Goal: Task Accomplishment & Management: Manage account settings

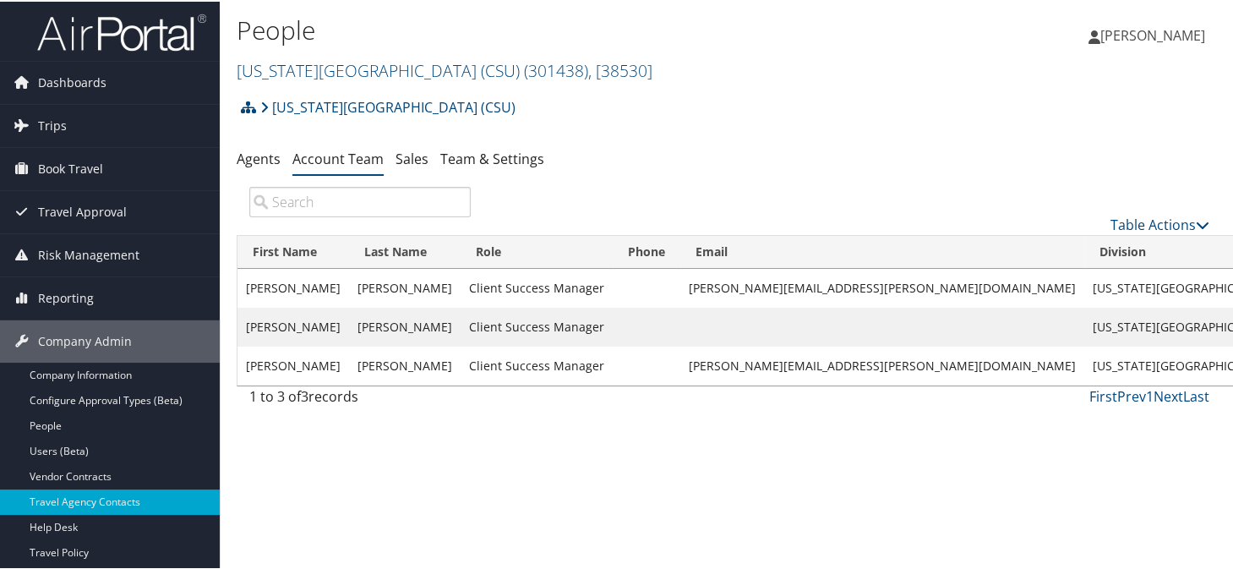
click at [653, 121] on div "California State University (CSU) Account Structure California State University…" at bounding box center [730, 112] width 986 height 46
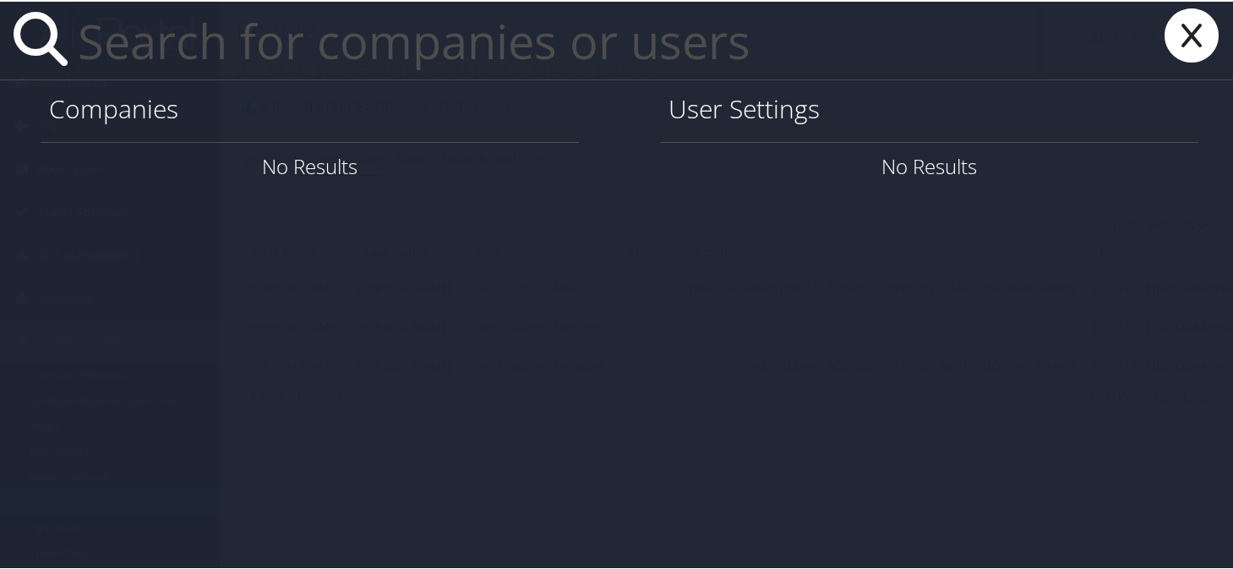
paste input "Laura.Lamm@sdl.usu.edu"
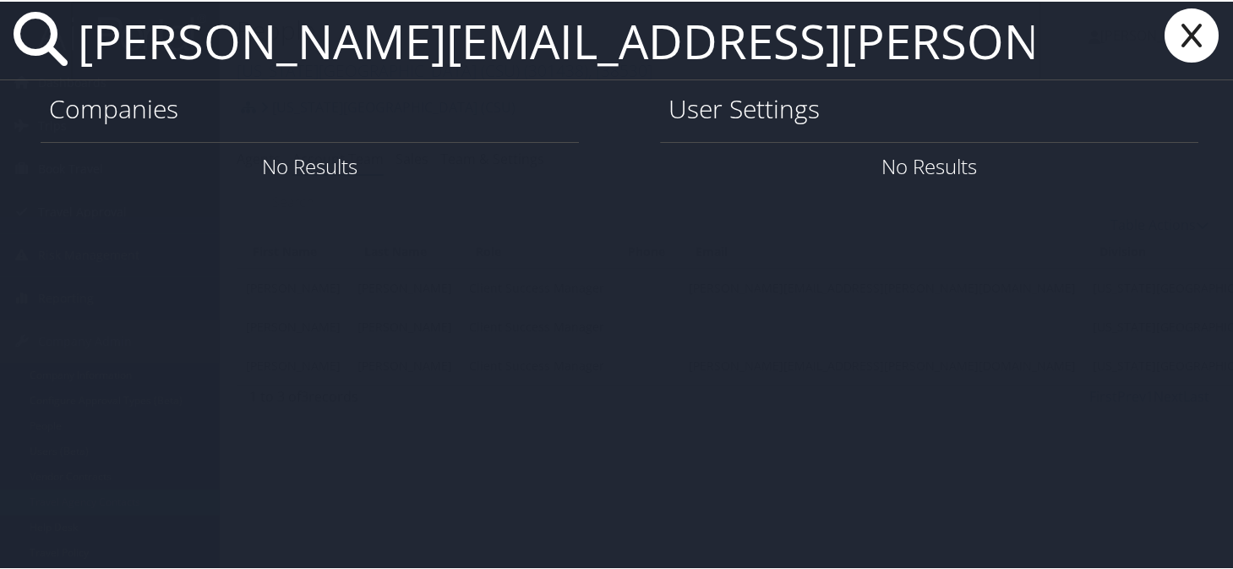
type input "Laura.Lamm@sdl.usu.edu"
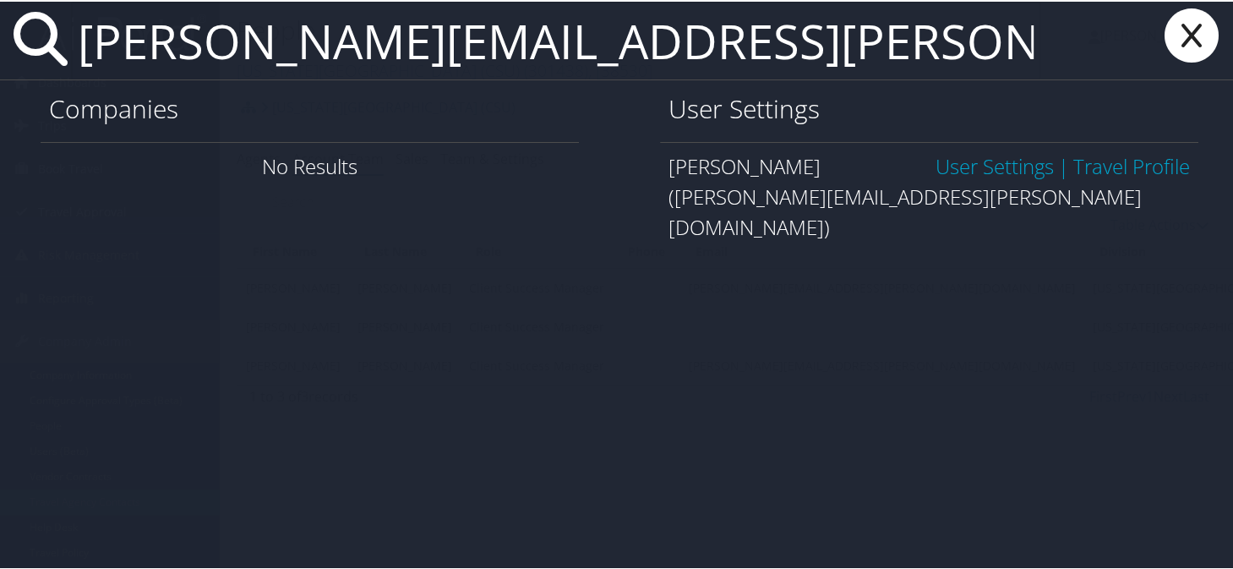
click at [973, 181] on div "(laura.lamm@sdl.usu.edu)" at bounding box center [930, 210] width 522 height 61
click at [970, 172] on link "User Settings" at bounding box center [995, 164] width 118 height 28
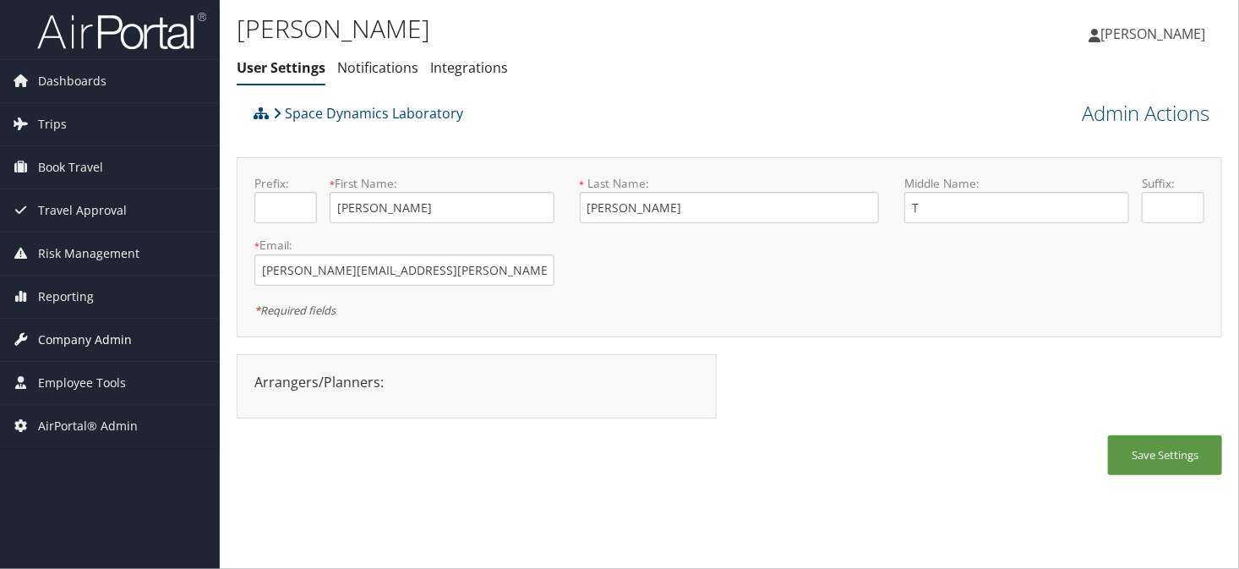
click at [40, 342] on span "Company Admin" at bounding box center [85, 340] width 94 height 42
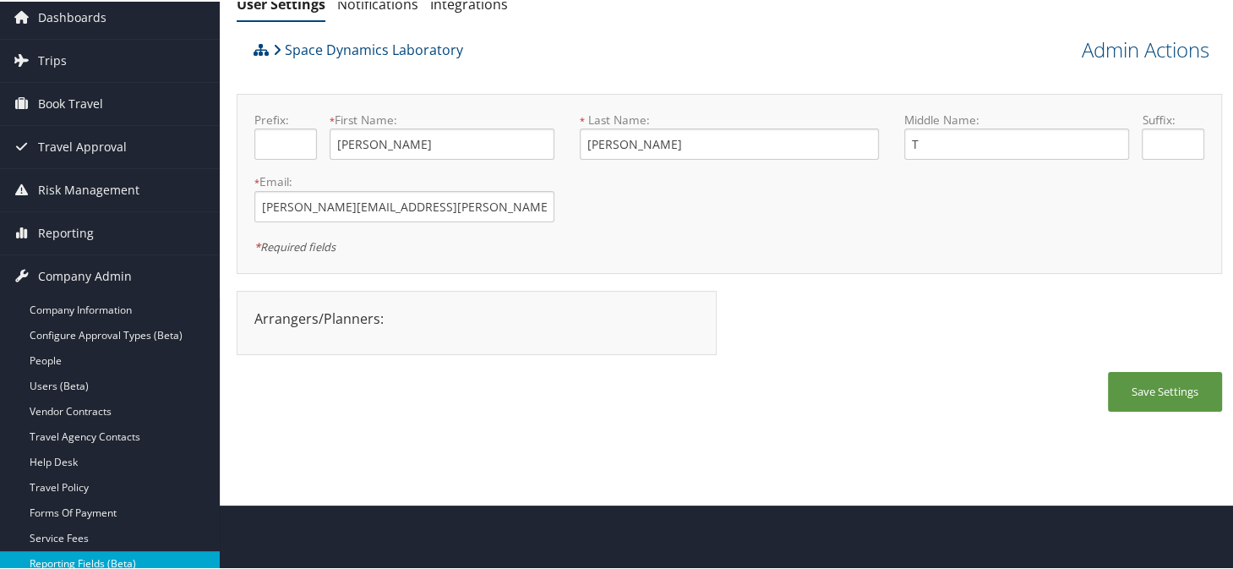
scroll to position [169, 0]
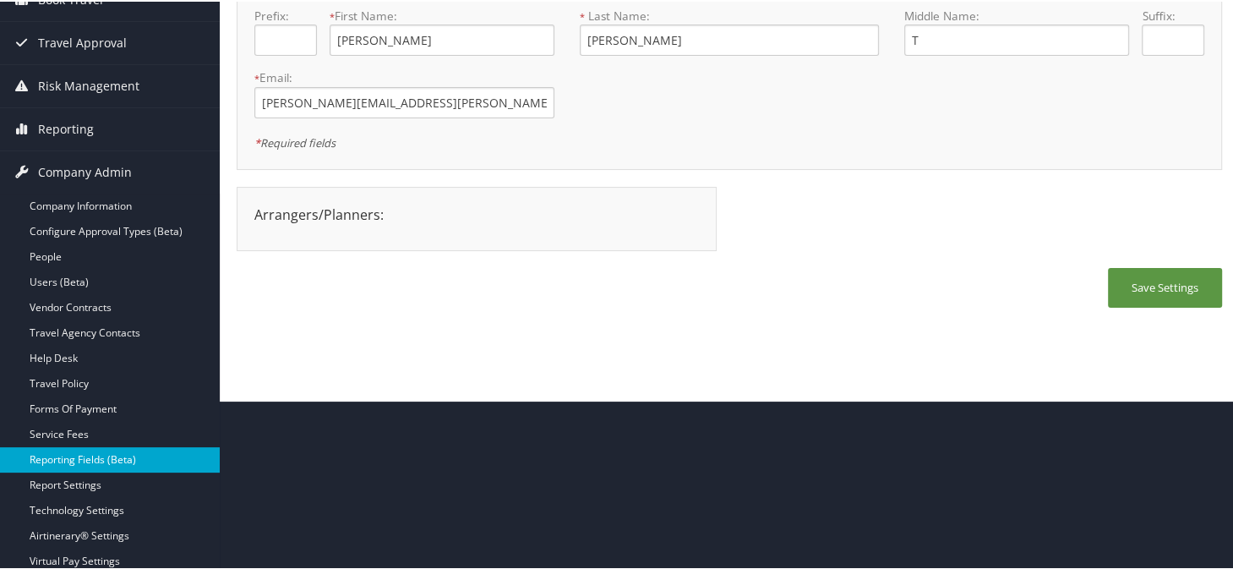
click at [60, 457] on link "Reporting Fields (Beta)" at bounding box center [110, 457] width 220 height 25
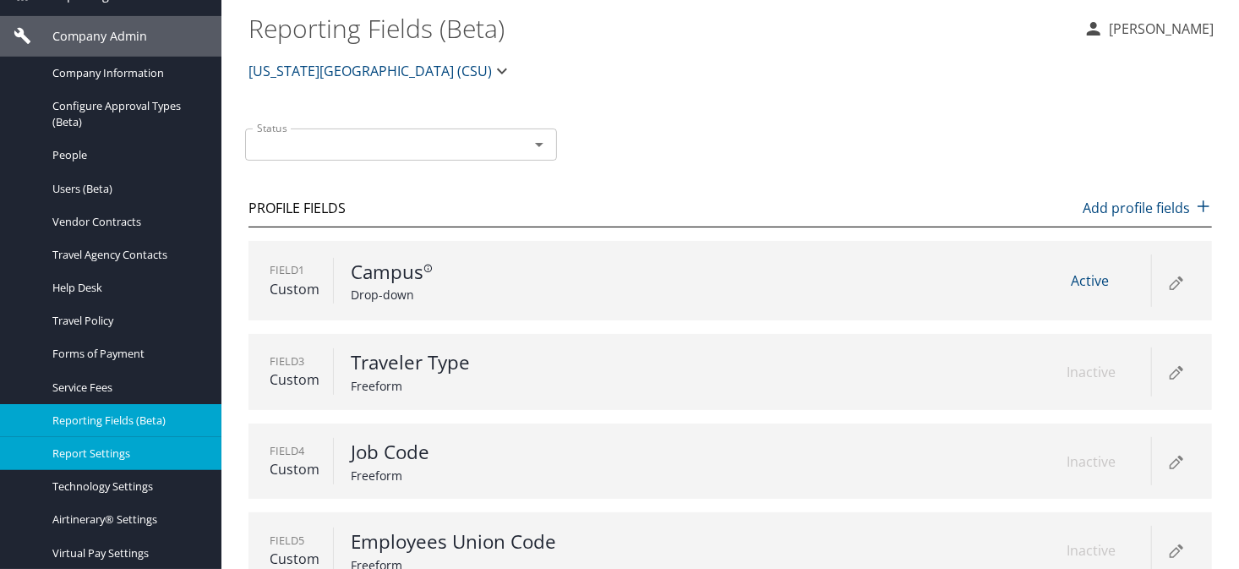
scroll to position [338, 0]
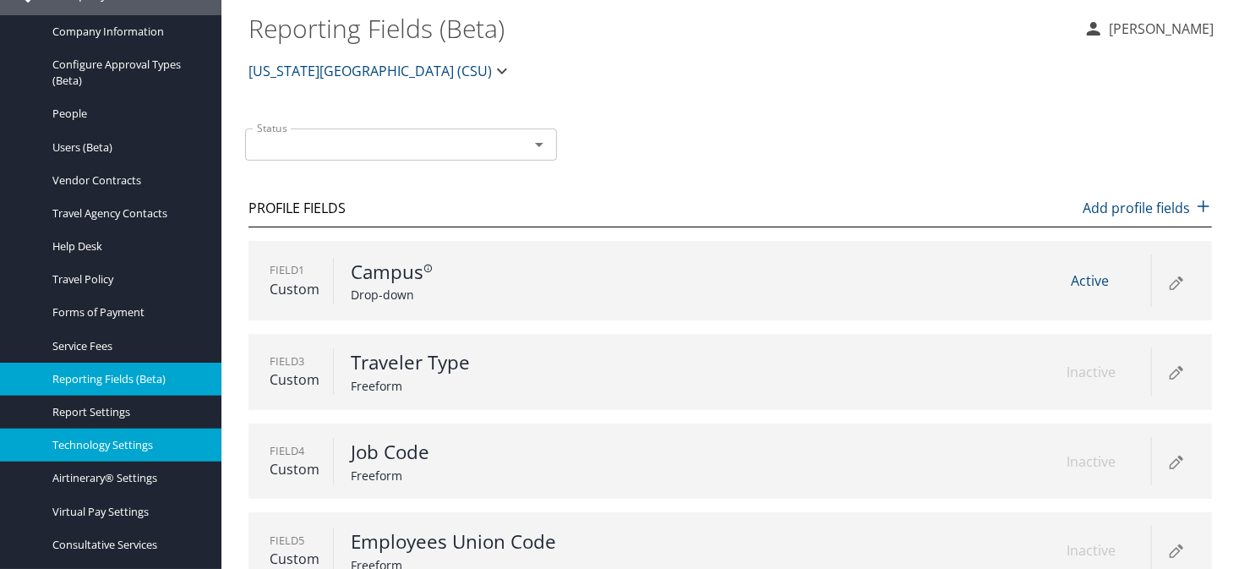
click at [106, 451] on span "Technology Settings" at bounding box center [126, 445] width 149 height 16
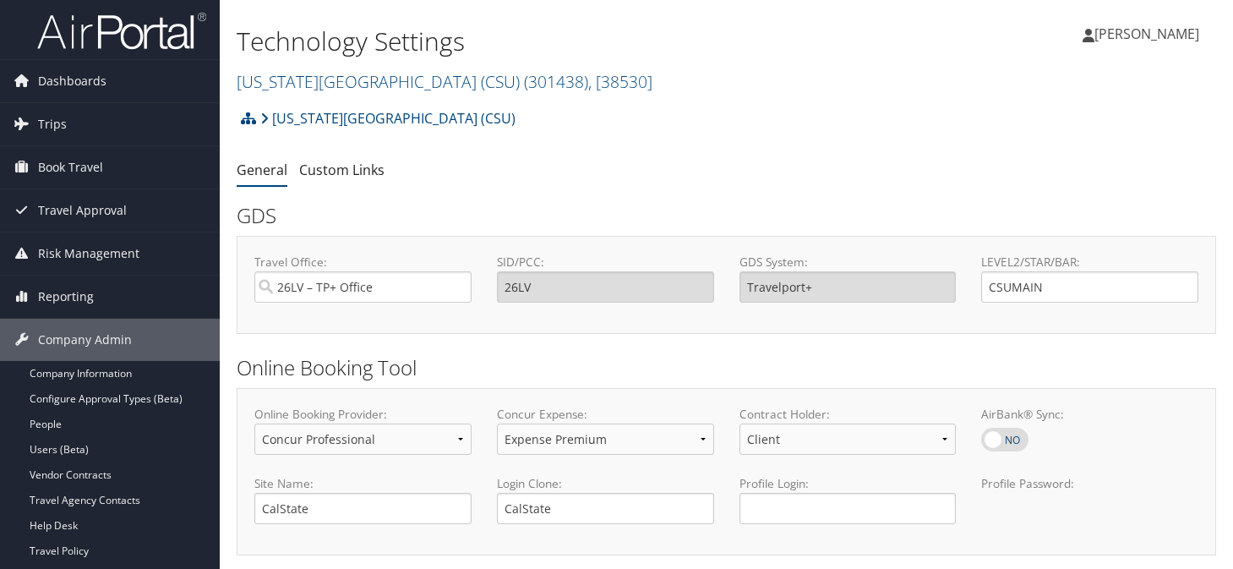
select select "4"
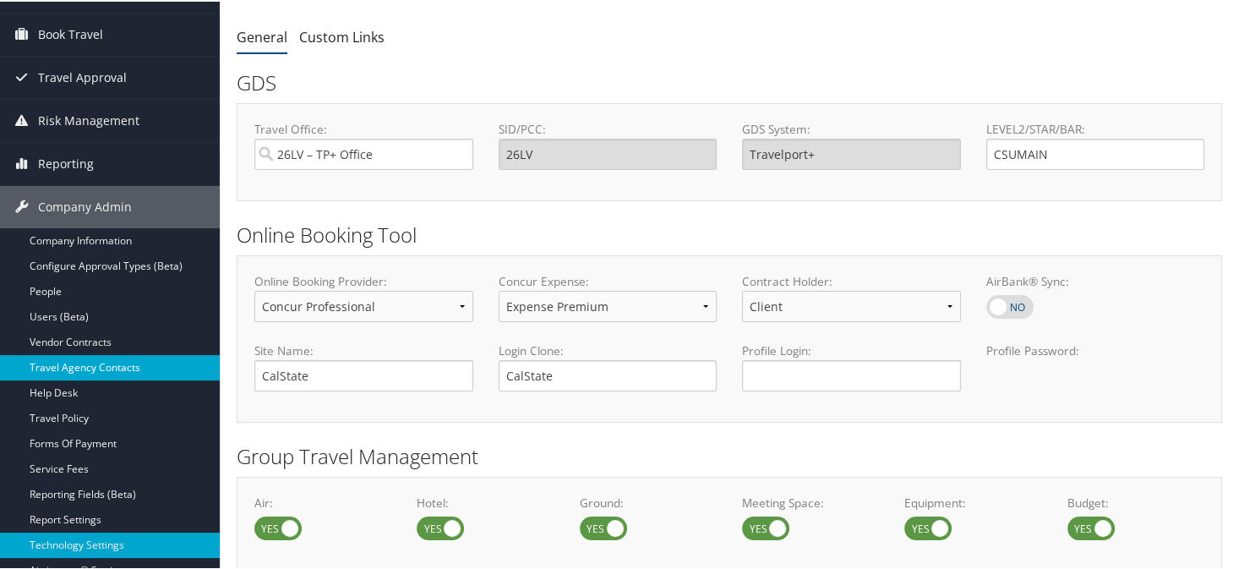
scroll to position [254, 0]
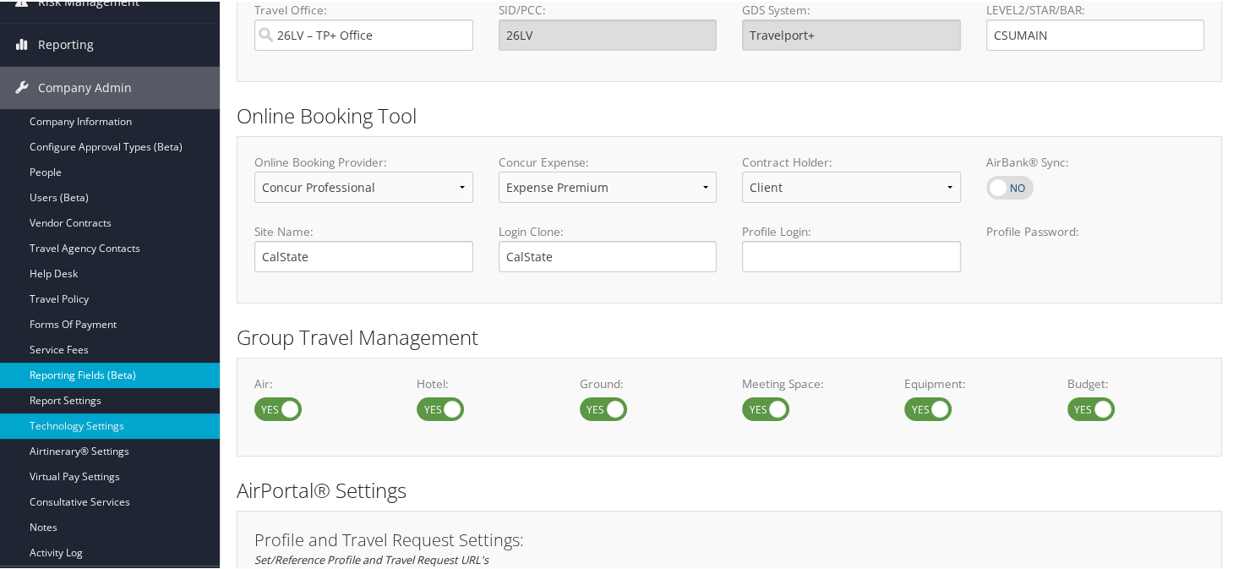
click at [79, 376] on link "Reporting Fields (Beta)" at bounding box center [110, 373] width 220 height 25
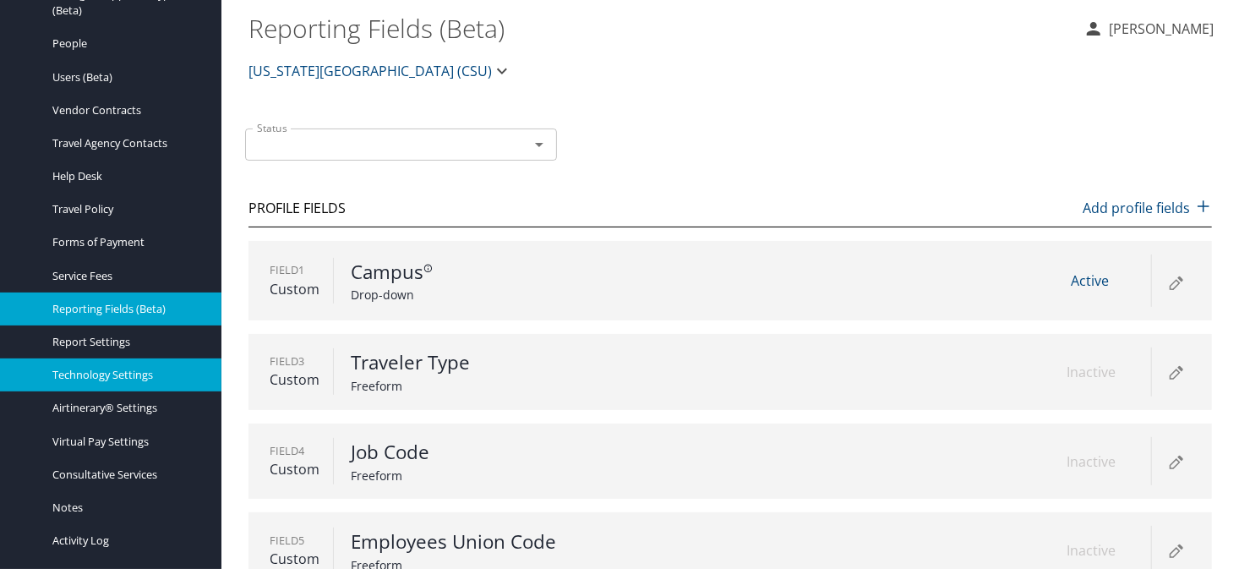
scroll to position [436, 0]
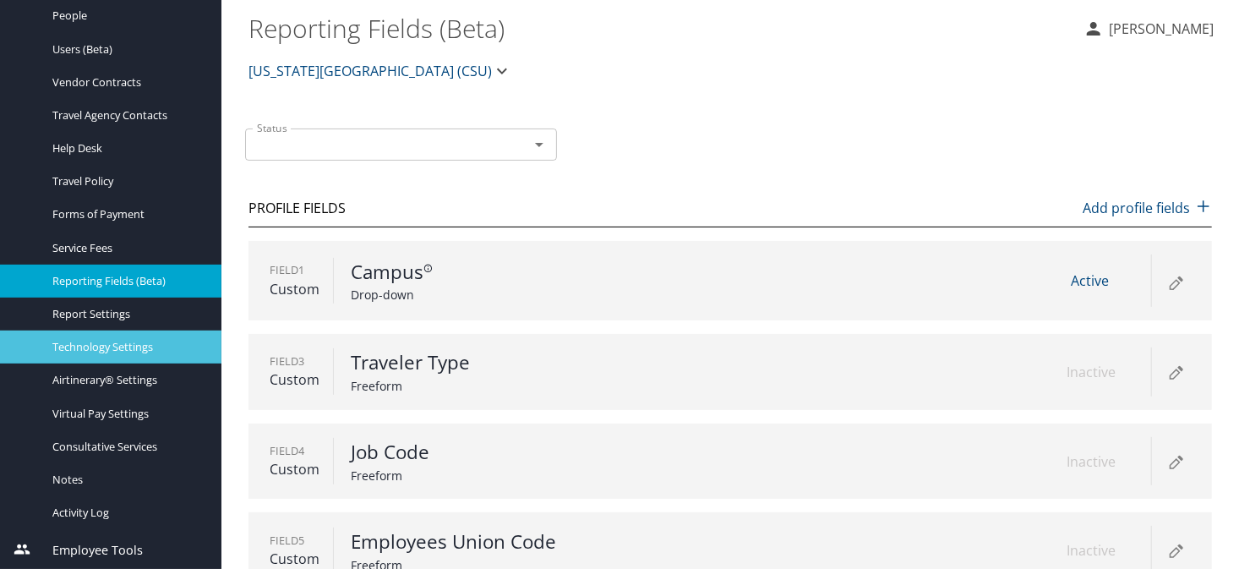
click at [65, 347] on span "Technology Settings" at bounding box center [126, 347] width 149 height 16
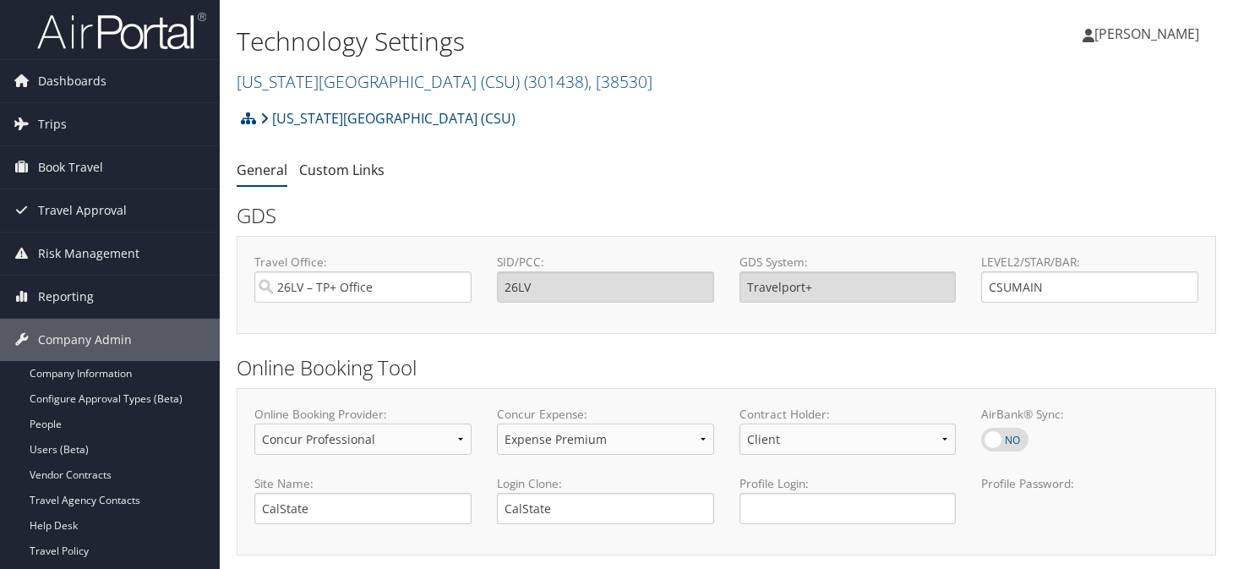
select select "4"
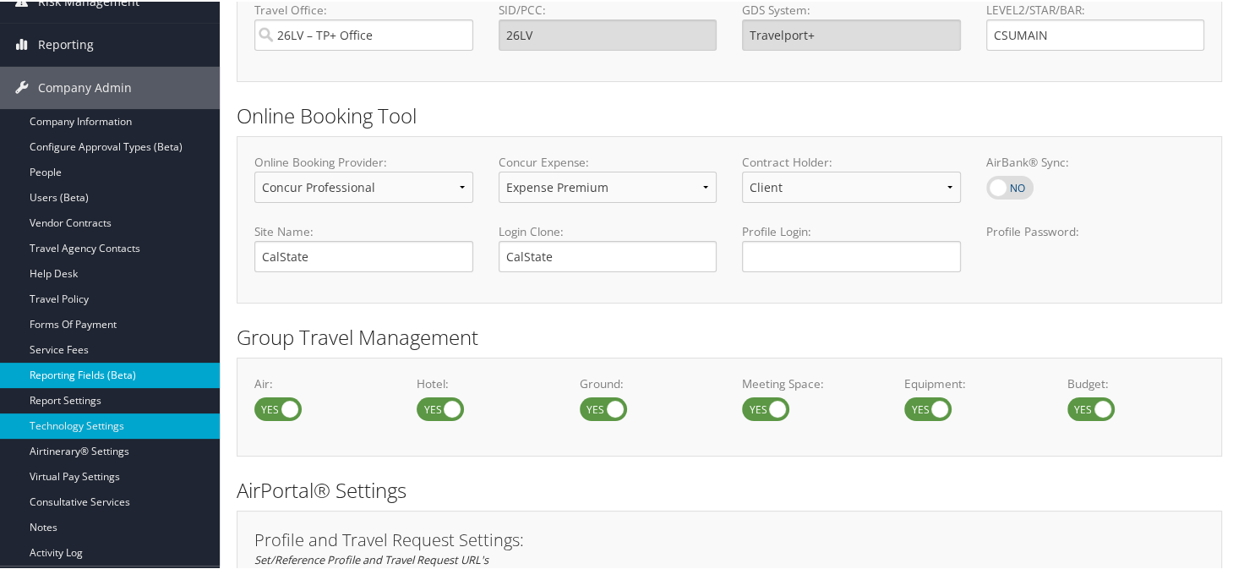
click at [74, 373] on link "Reporting Fields (Beta)" at bounding box center [110, 373] width 220 height 25
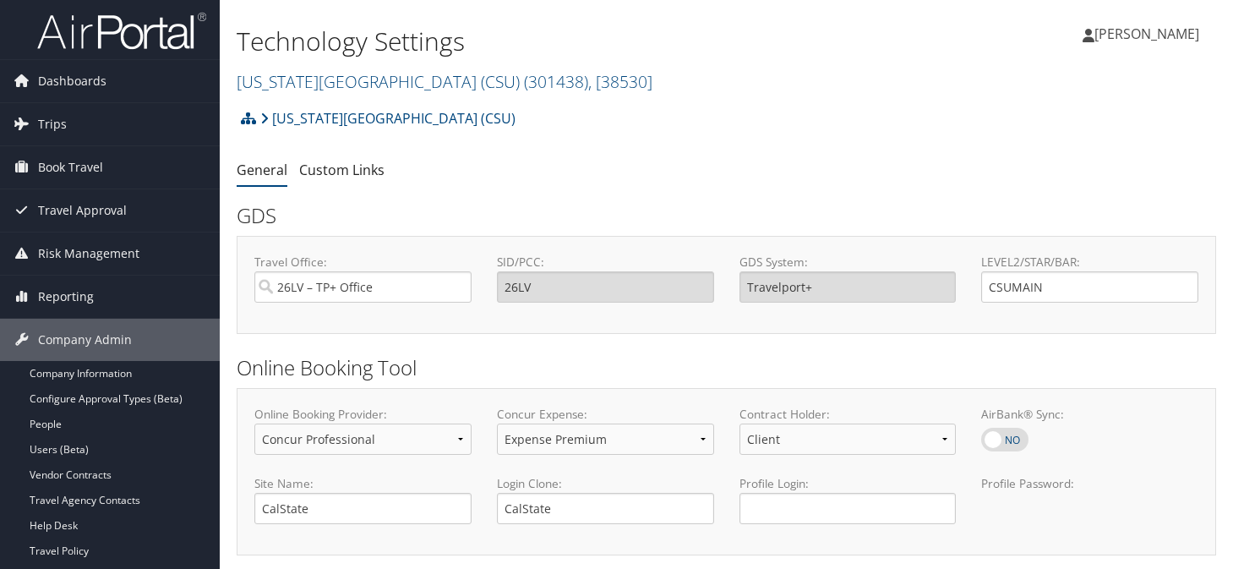
select select "4"
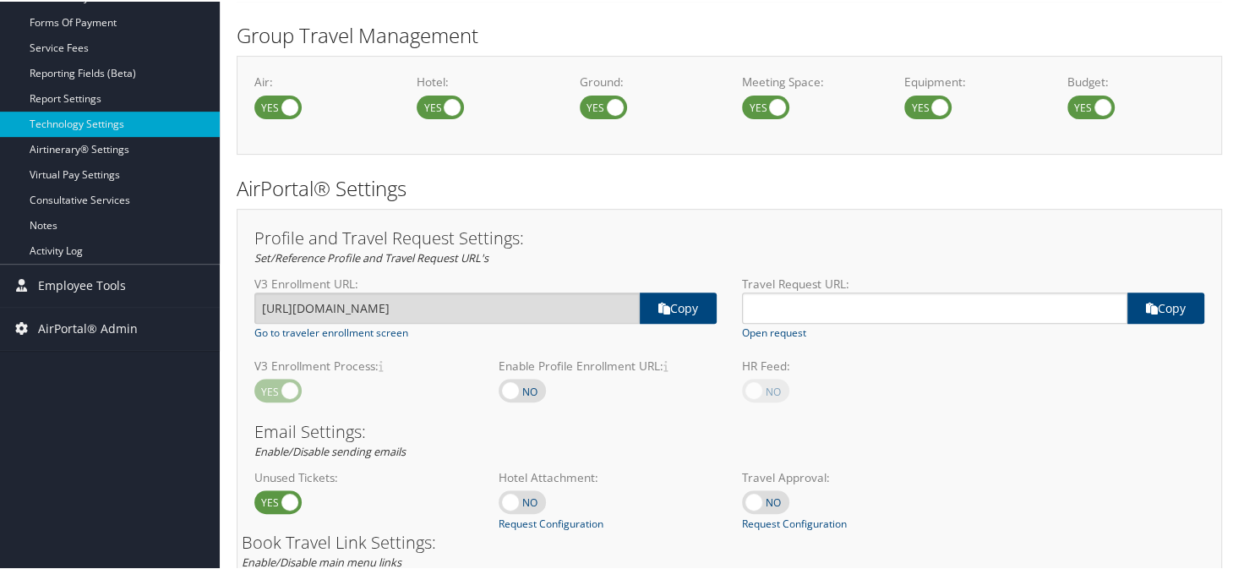
scroll to position [515, 0]
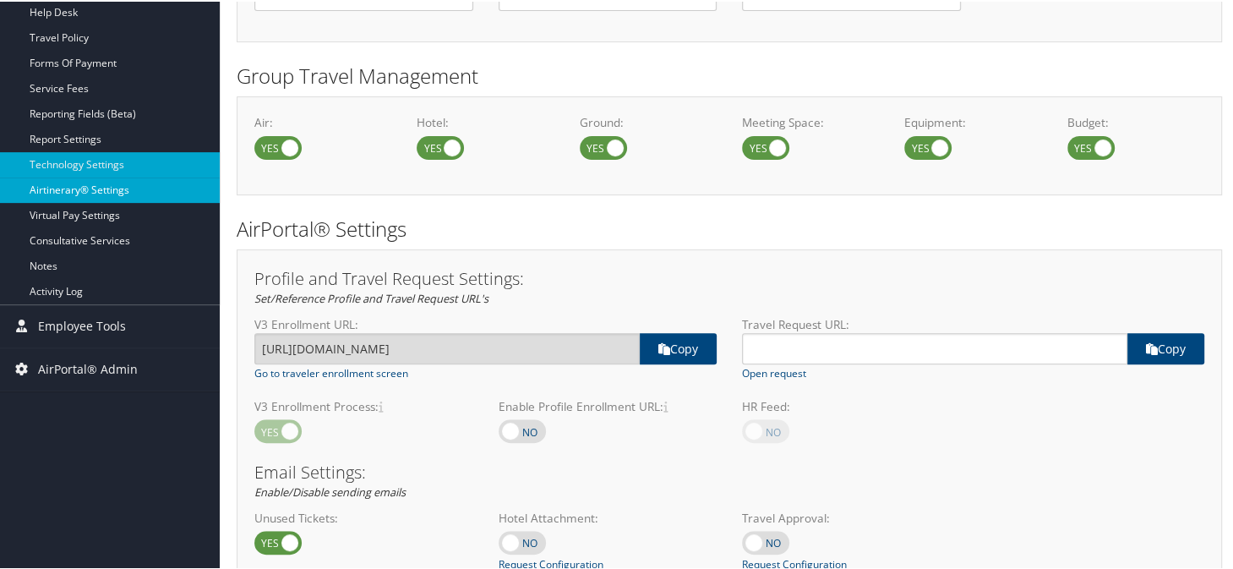
click at [62, 181] on link "Airtinerary® Settings" at bounding box center [110, 188] width 220 height 25
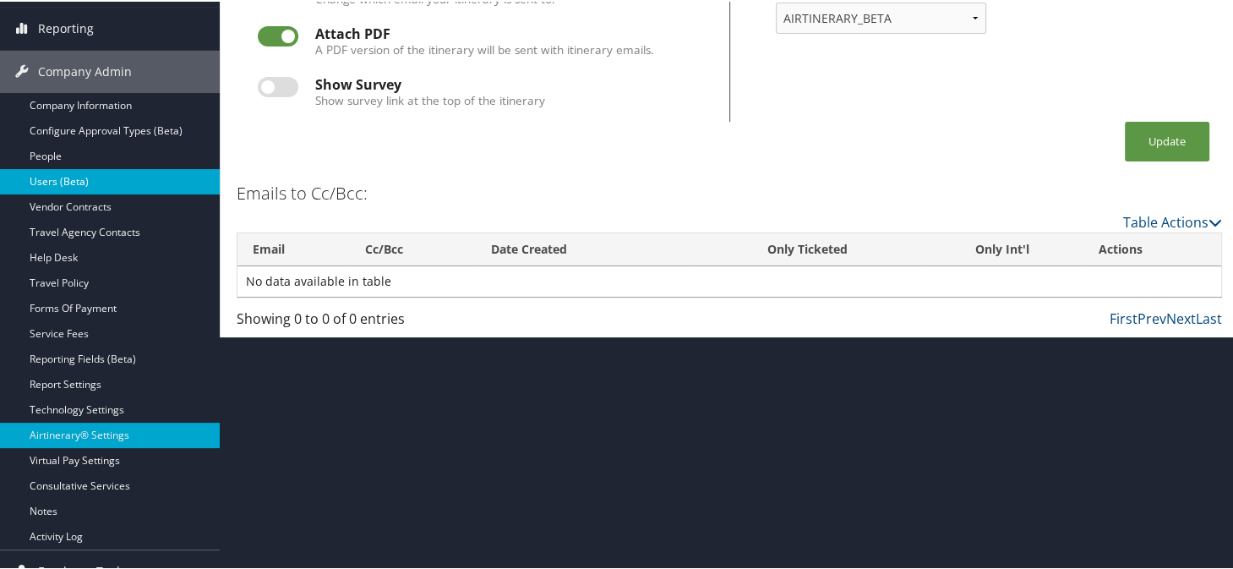
scroll to position [333, 0]
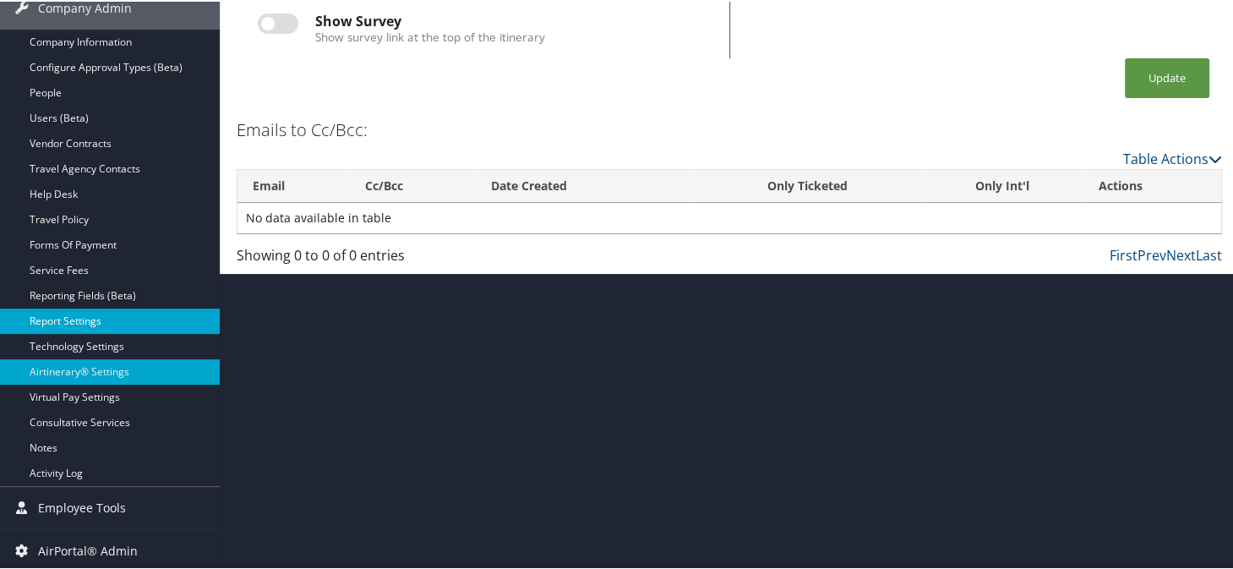
click at [47, 310] on link "Report Settings" at bounding box center [110, 319] width 220 height 25
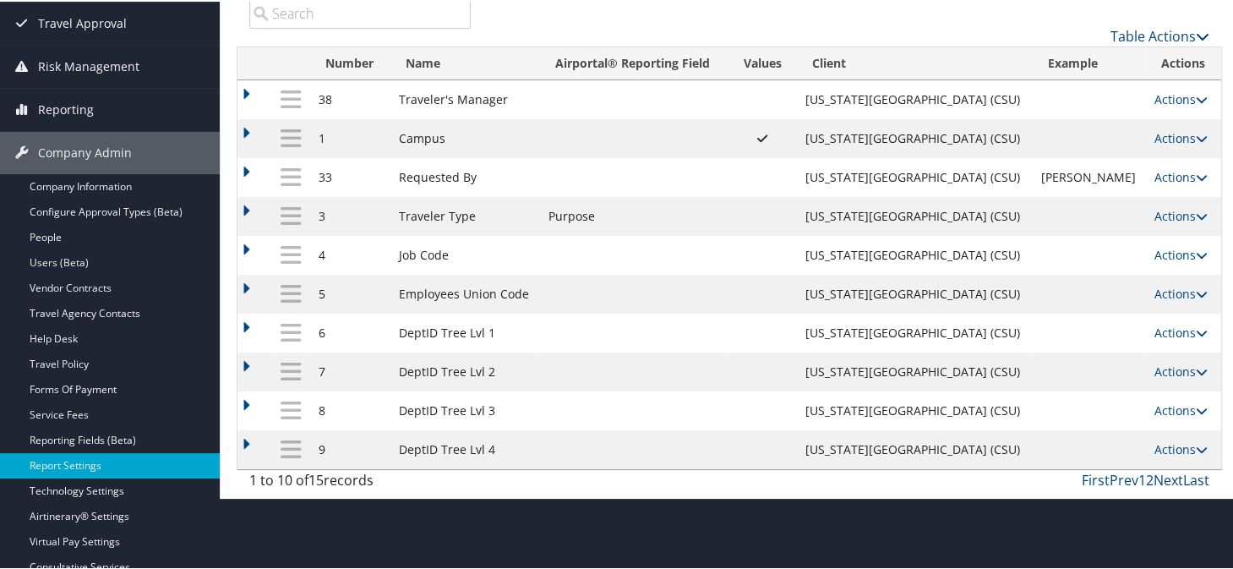
scroll to position [164, 0]
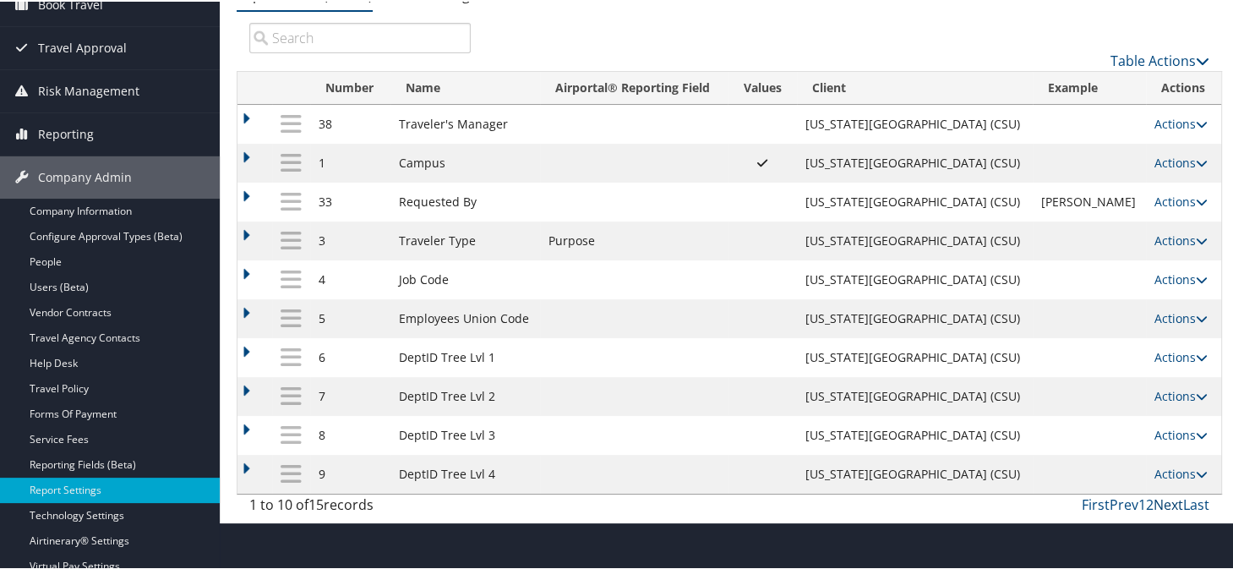
click at [1164, 498] on link "Next" at bounding box center [1169, 503] width 30 height 19
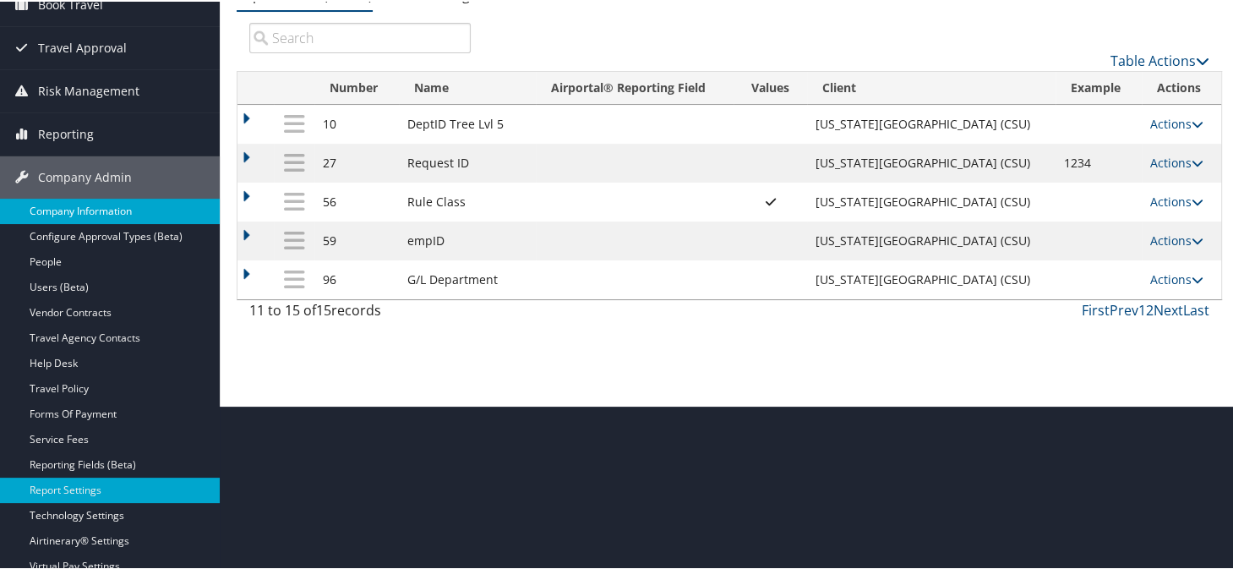
click at [66, 214] on link "Company Information" at bounding box center [110, 209] width 220 height 25
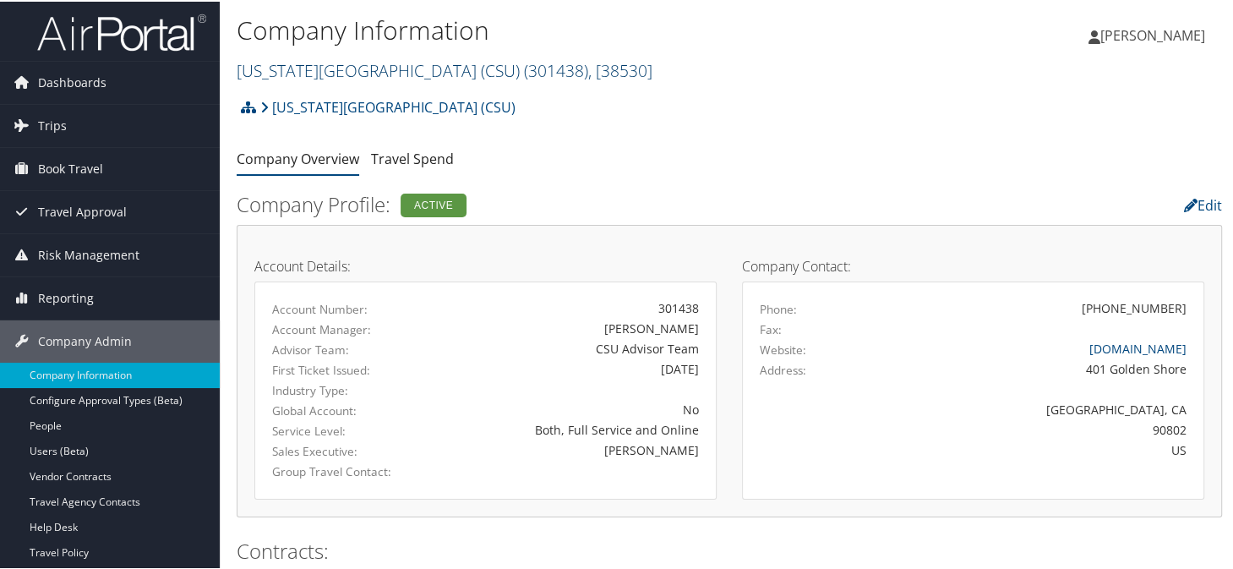
click at [392, 66] on link "[US_STATE][GEOGRAPHIC_DATA] (CSU) ( 301438 ) , [ 38530 ]" at bounding box center [445, 68] width 416 height 23
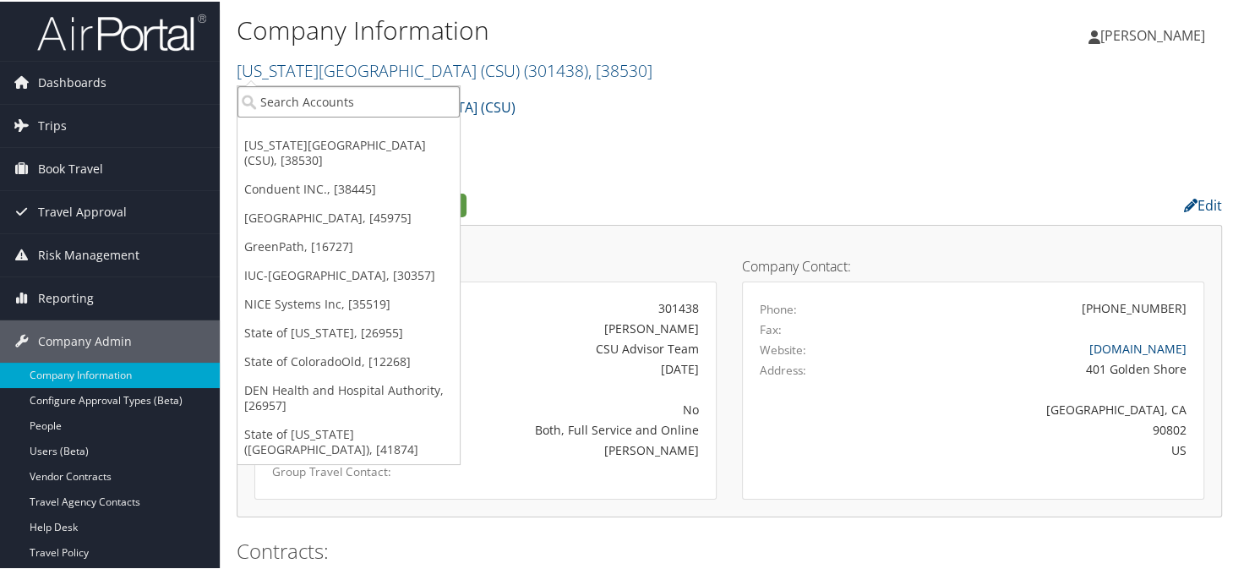
click at [390, 109] on input "search" at bounding box center [349, 100] width 222 height 31
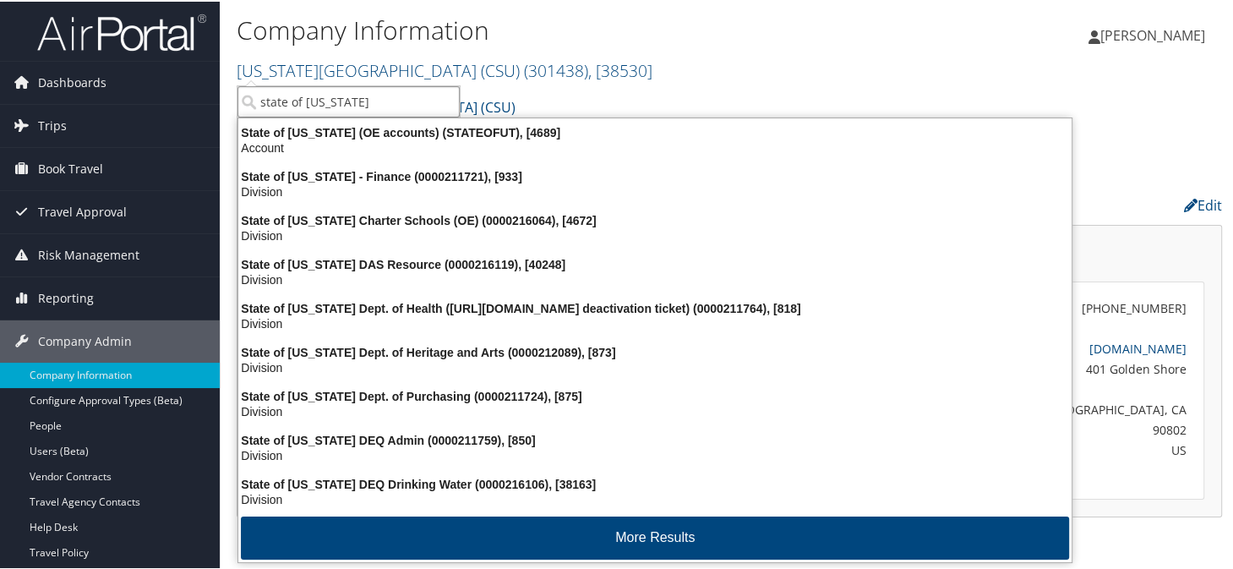
type input "state of utah"
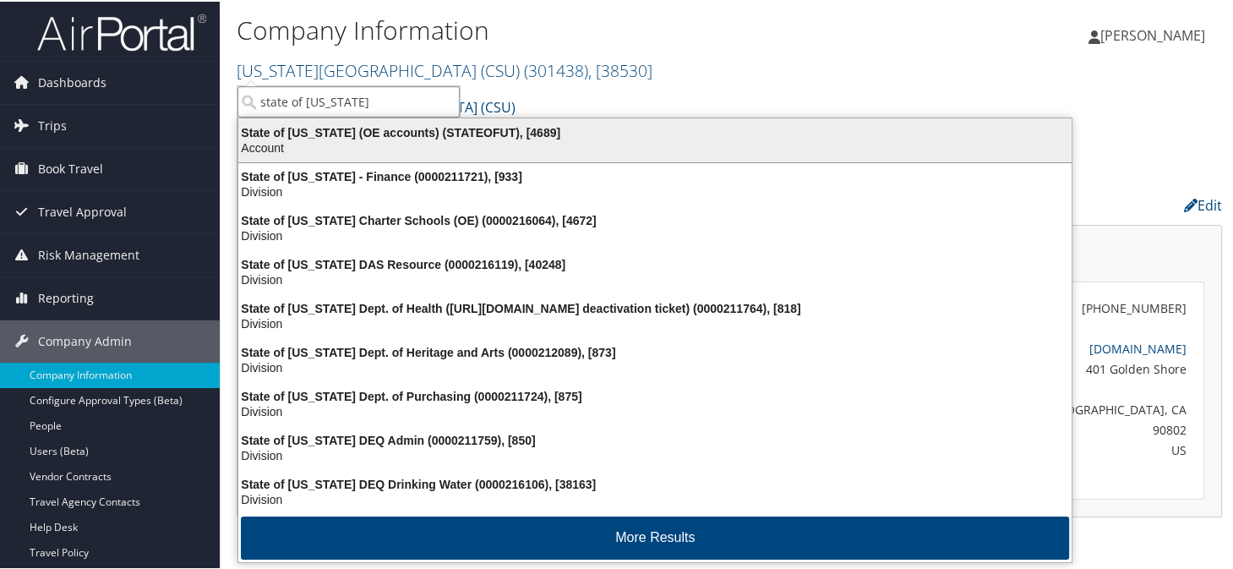
click at [373, 136] on div "State of Utah (OE accounts) (STATEOFUT), [4689]" at bounding box center [655, 130] width 854 height 15
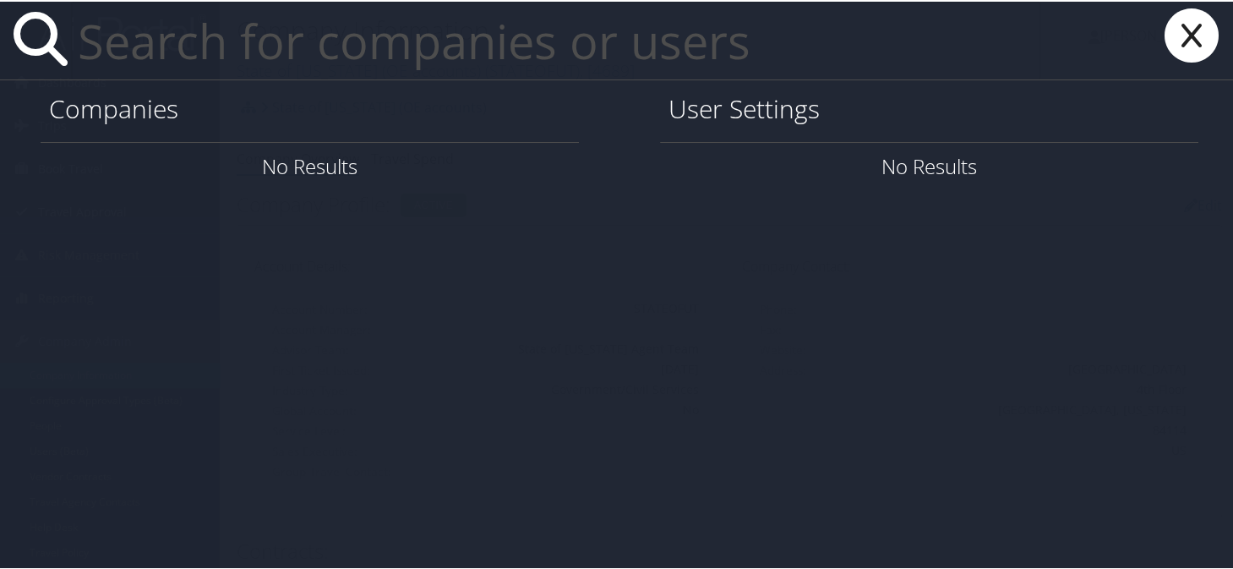
paste input "[EMAIL_ADDRESS][US_STATE][DOMAIN_NAME]"
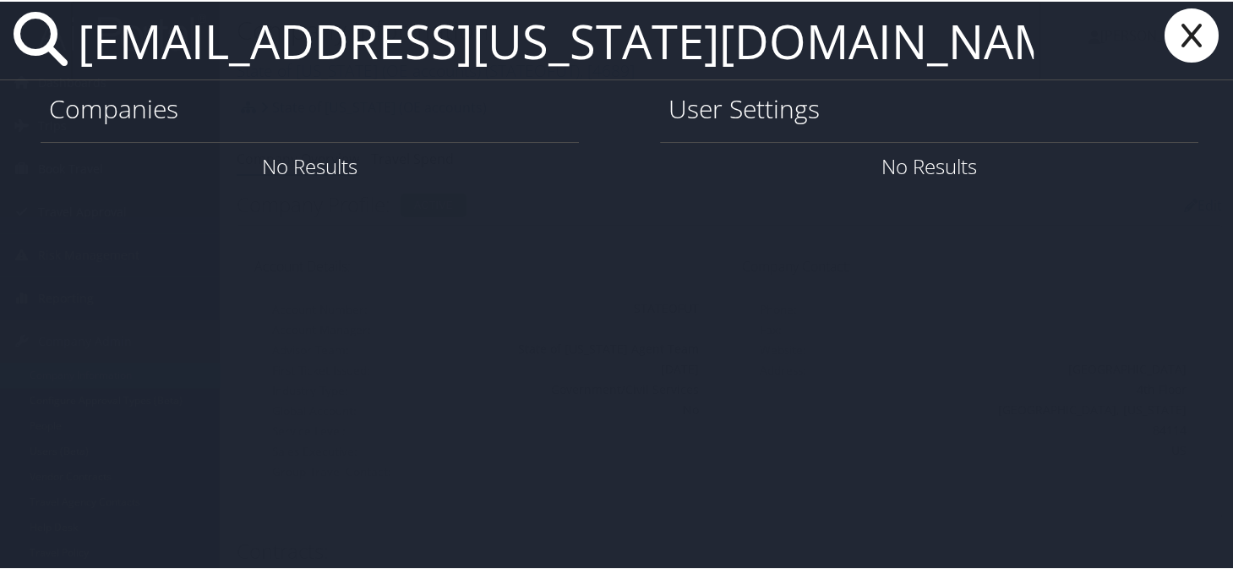
type input "[EMAIL_ADDRESS][US_STATE][DOMAIN_NAME]"
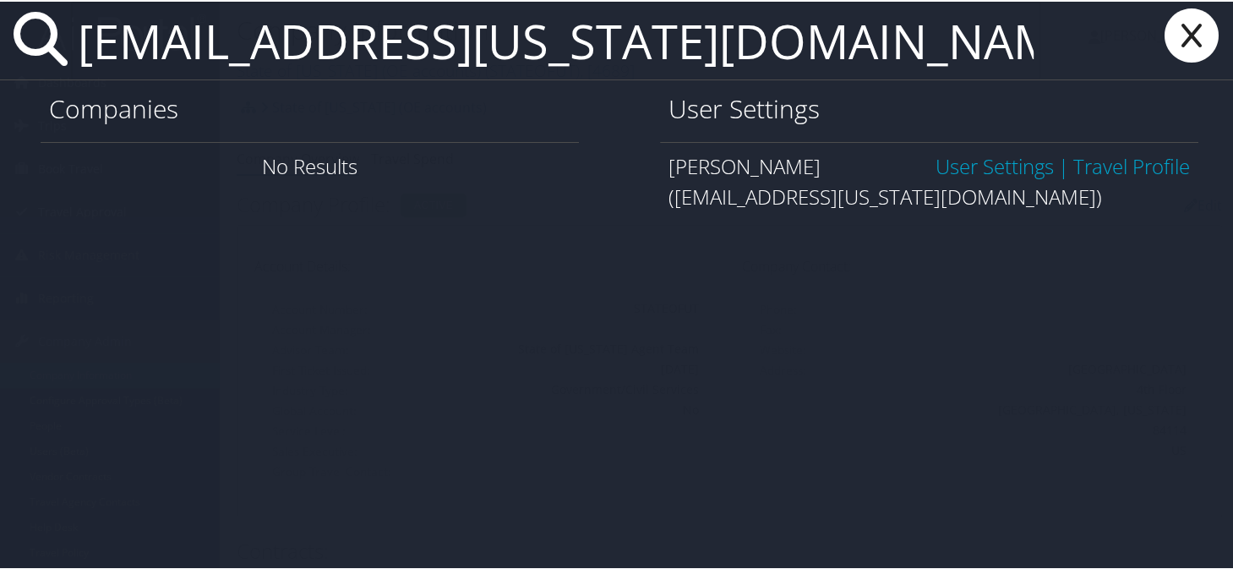
click at [970, 157] on link "User Settings" at bounding box center [995, 164] width 118 height 28
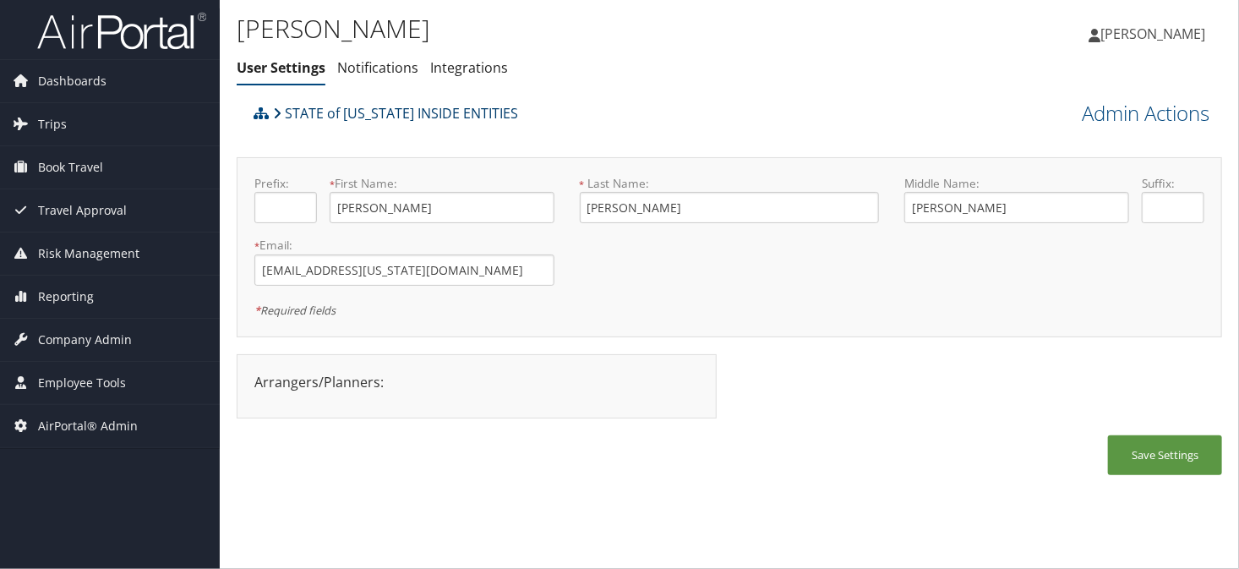
click at [396, 115] on link "STATE of [US_STATE] INSIDE ENTITIES" at bounding box center [395, 113] width 245 height 34
drag, startPoint x: 104, startPoint y: 332, endPoint x: 96, endPoint y: 350, distance: 19.7
click at [104, 333] on span "Company Admin" at bounding box center [85, 340] width 94 height 42
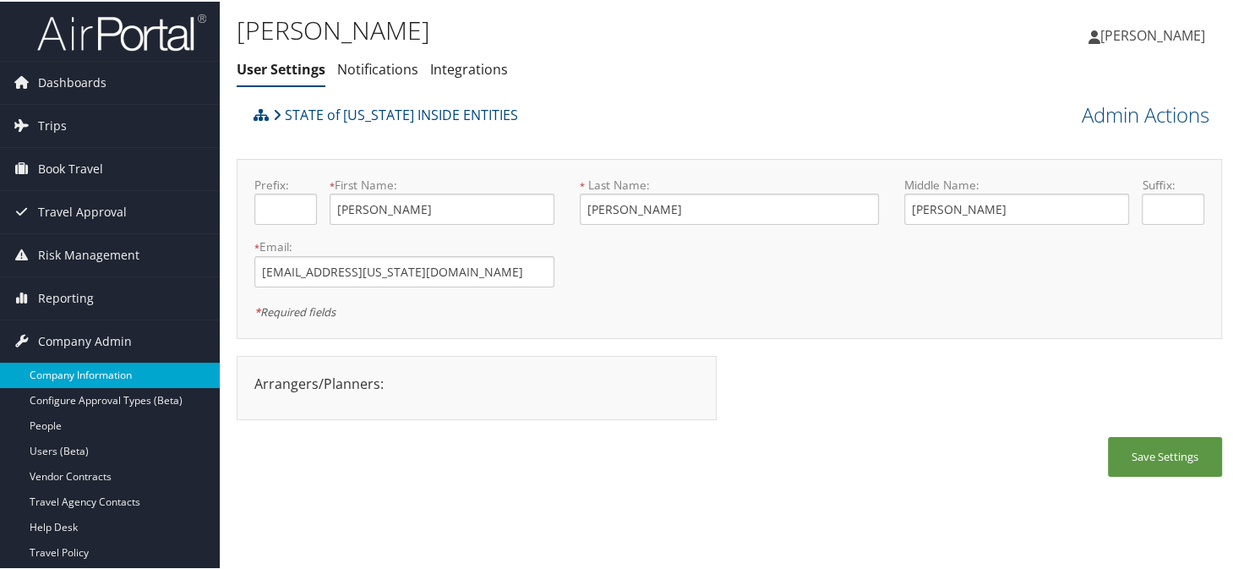
click at [86, 369] on link "Company Information" at bounding box center [110, 373] width 220 height 25
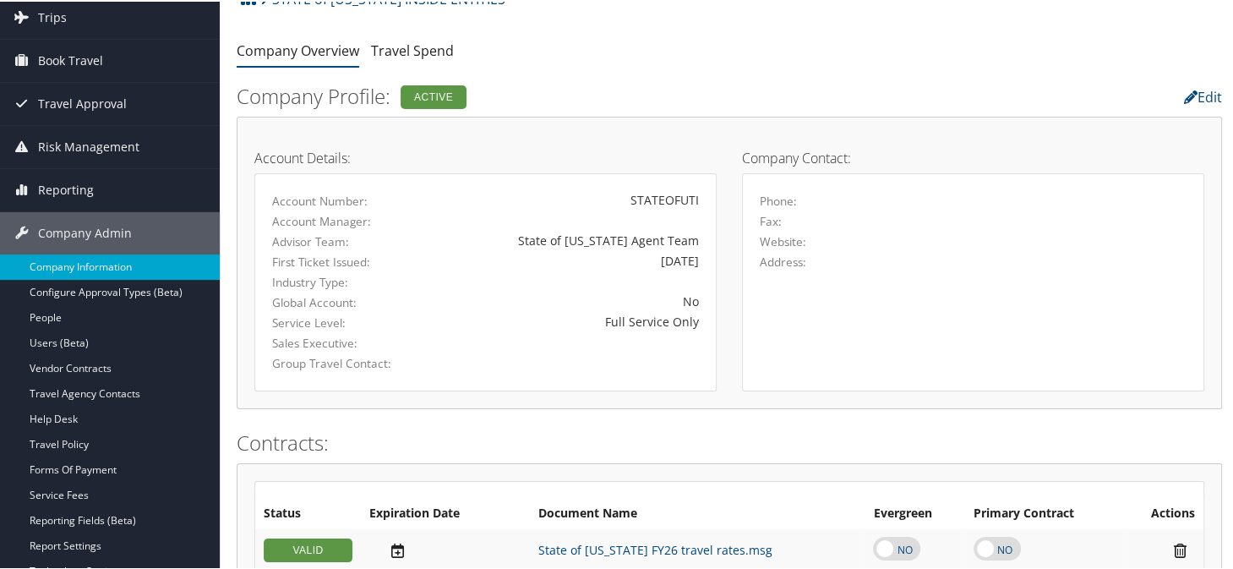
scroll to position [254, 0]
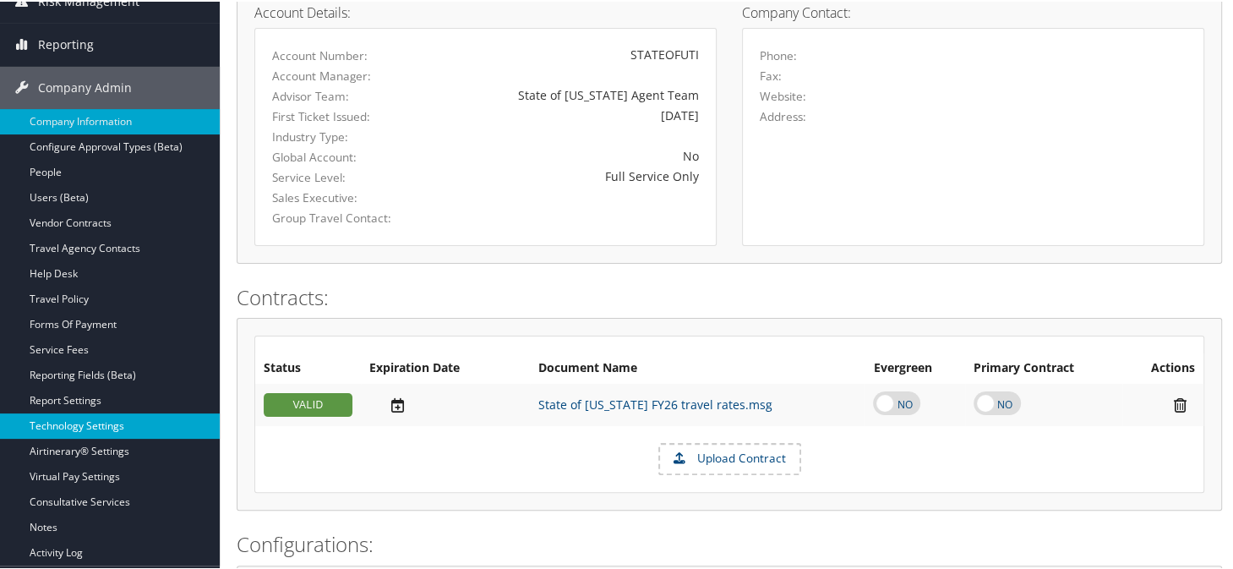
click at [74, 418] on link "Technology Settings" at bounding box center [110, 424] width 220 height 25
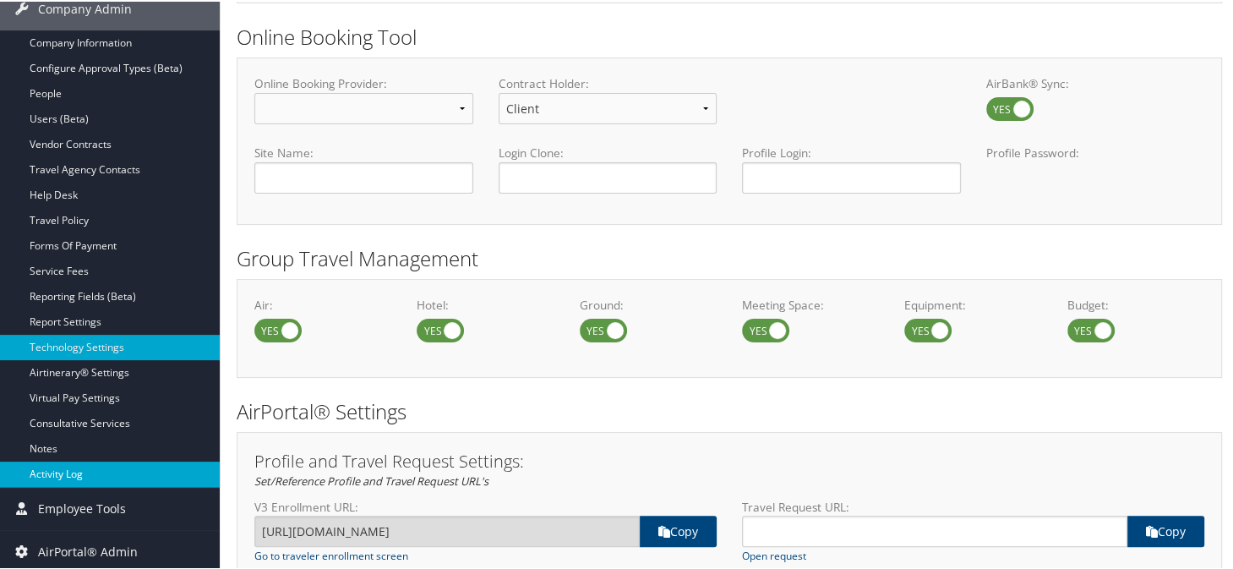
scroll to position [338, 0]
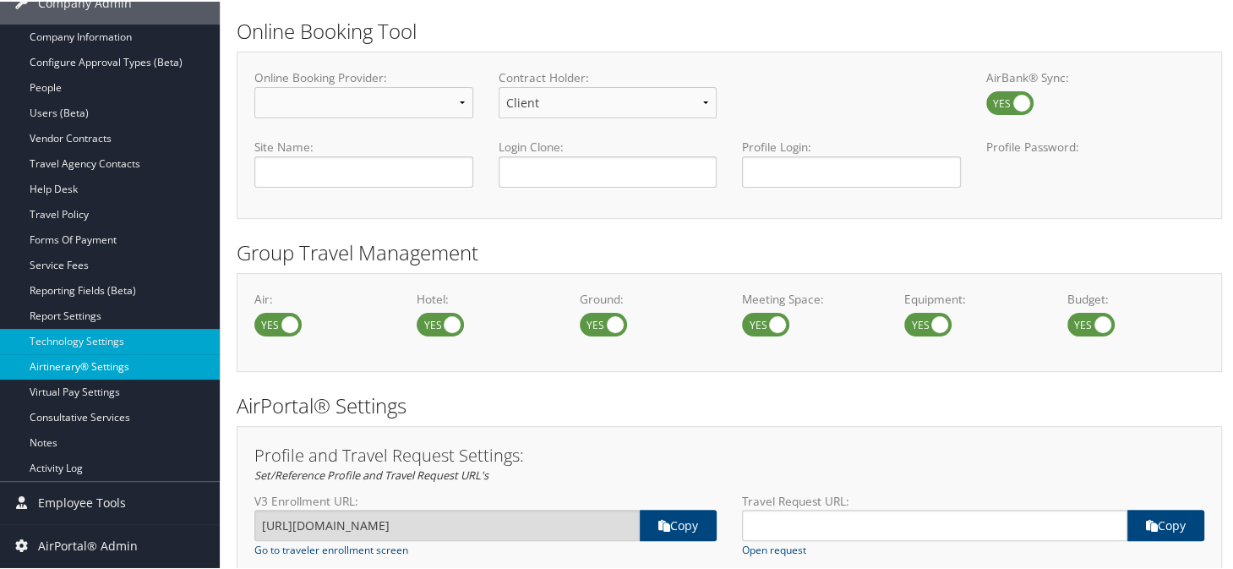
click at [65, 360] on link "Airtinerary® Settings" at bounding box center [110, 365] width 220 height 25
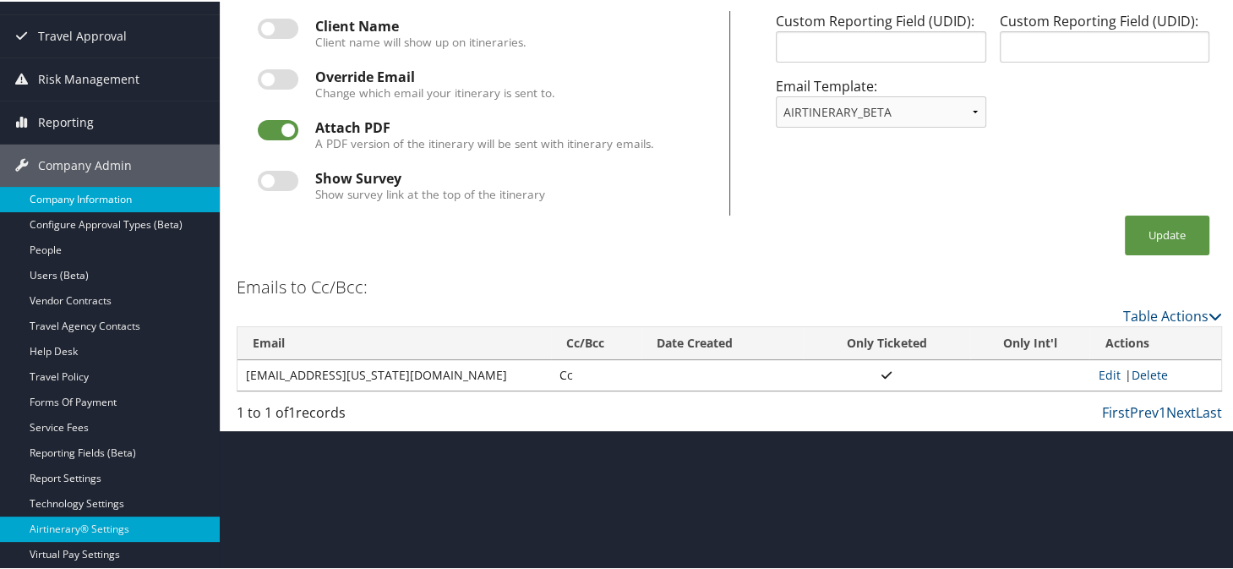
scroll to position [254, 0]
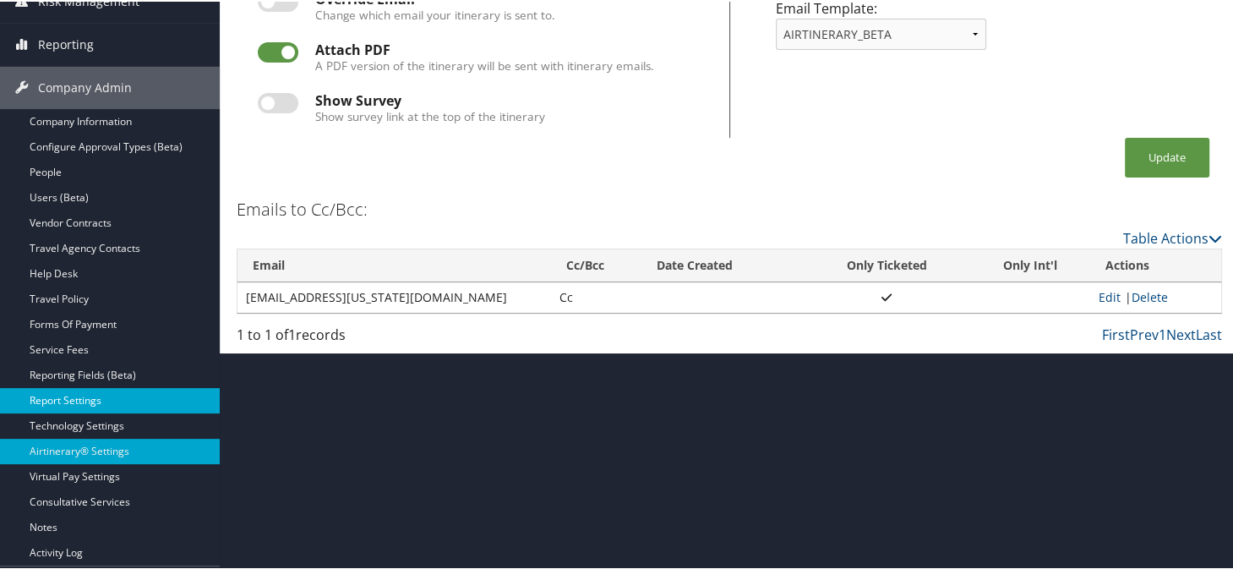
click at [61, 401] on link "Report Settings" at bounding box center [110, 398] width 220 height 25
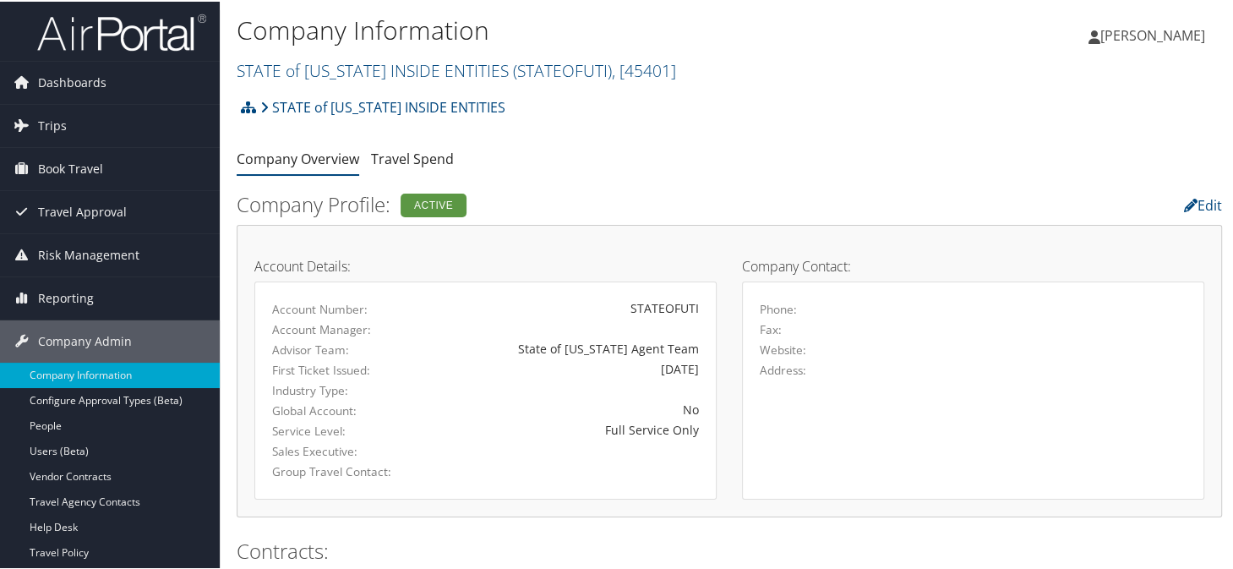
click at [321, 86] on div "Company Information STATE of [US_STATE] INSIDE ENTITIES ( STATEOFUTI ) , [ 4540…" at bounding box center [565, 48] width 657 height 80
click at [299, 65] on link "STATE of UTAH INSIDE ENTITIES ( STATEOFUTI ) , [ 45401 ]" at bounding box center [457, 68] width 440 height 23
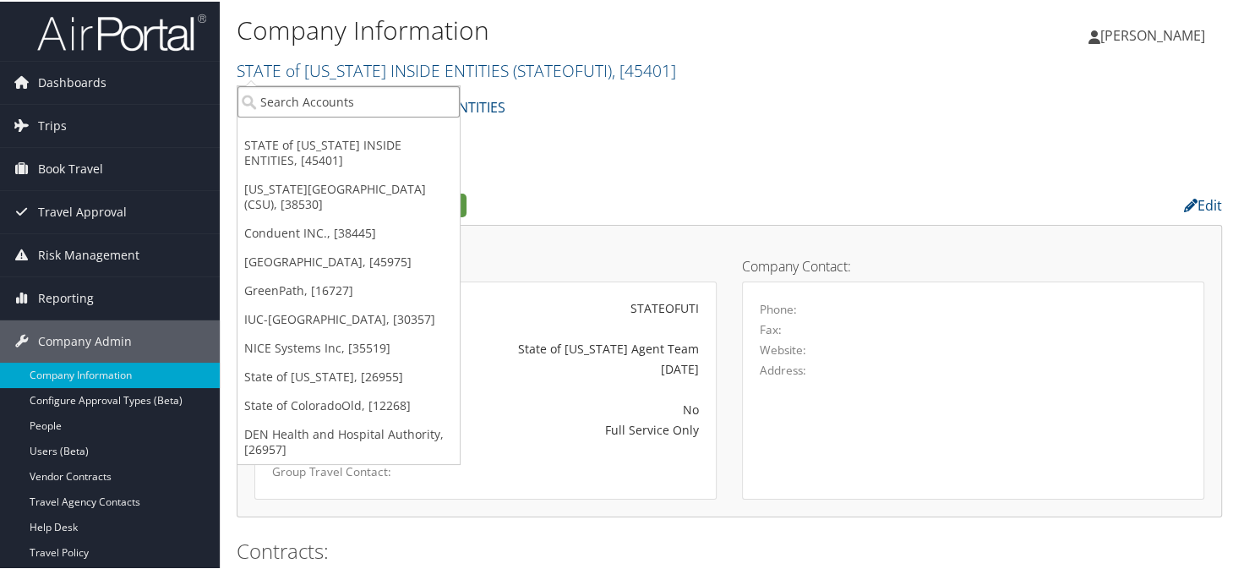
click at [319, 107] on input "search" at bounding box center [349, 100] width 222 height 31
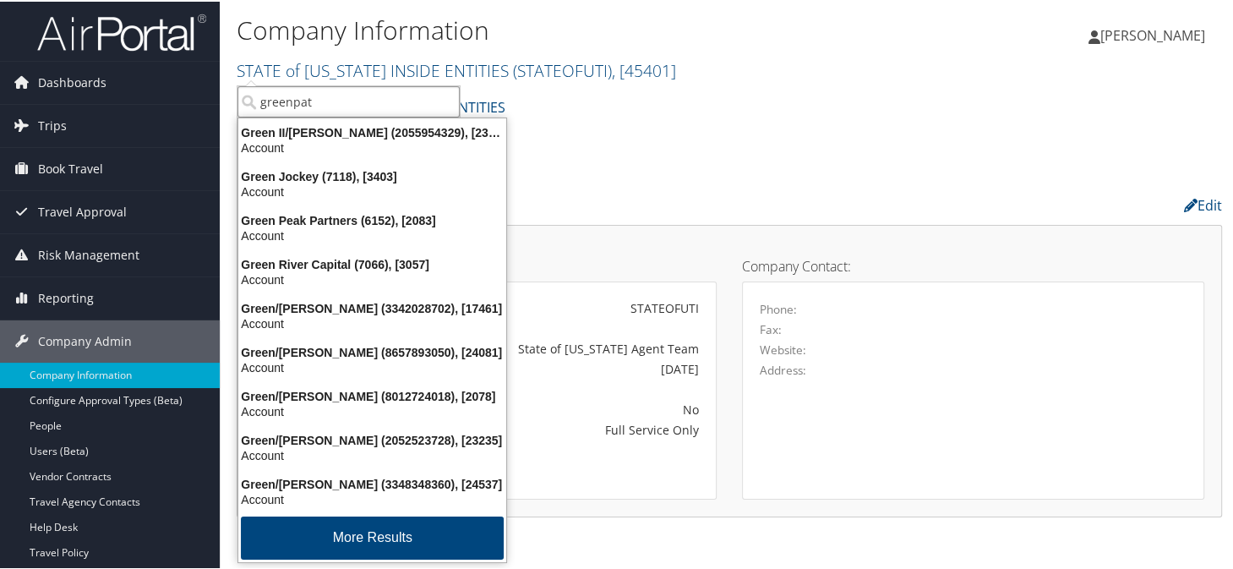
type input "greenpath"
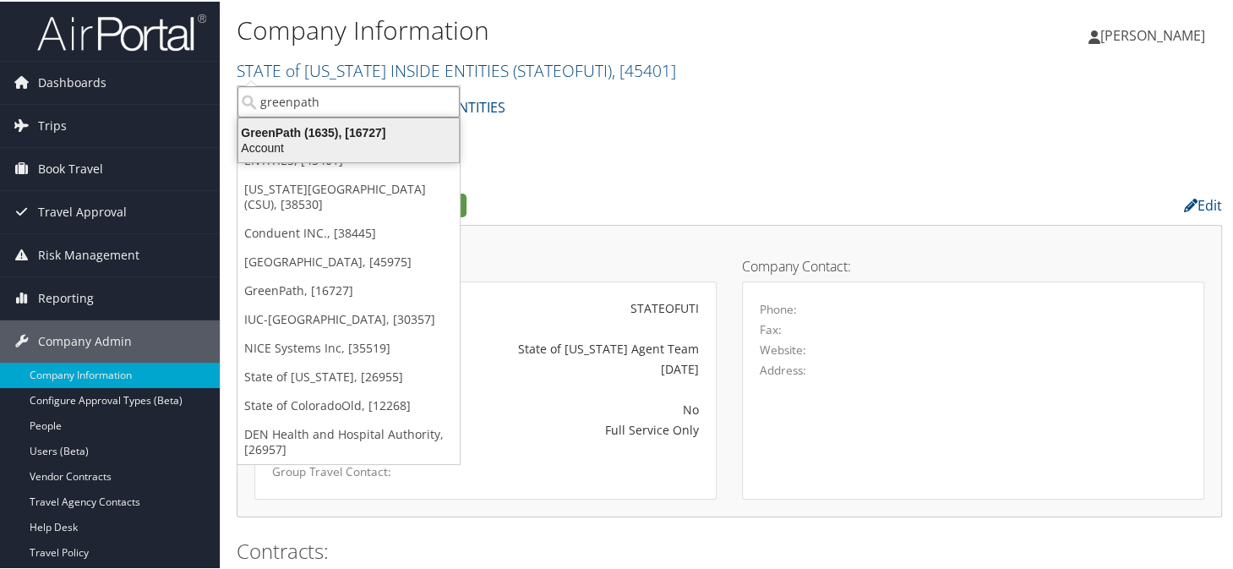
click at [319, 143] on div "Account" at bounding box center [348, 146] width 241 height 15
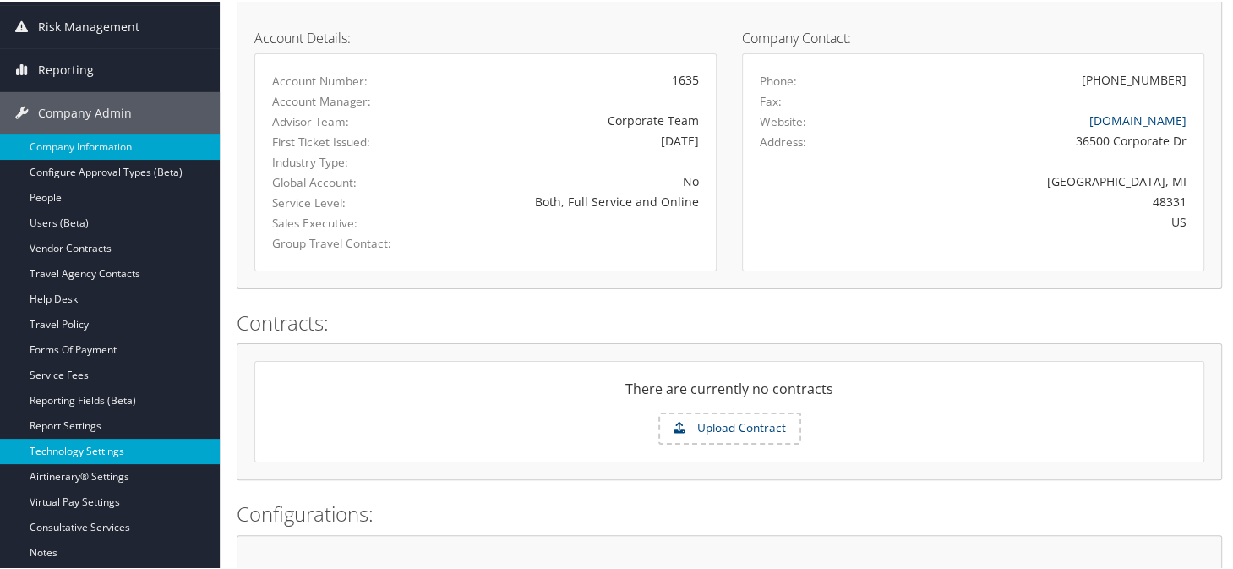
scroll to position [169, 0]
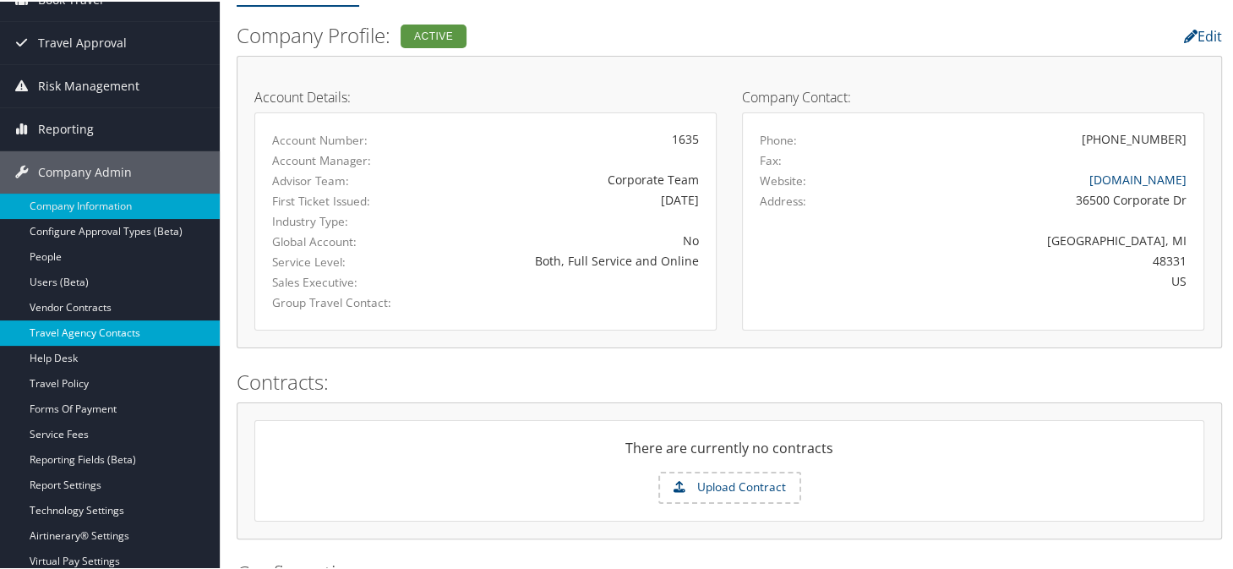
click at [64, 331] on link "Travel Agency Contacts" at bounding box center [110, 331] width 220 height 25
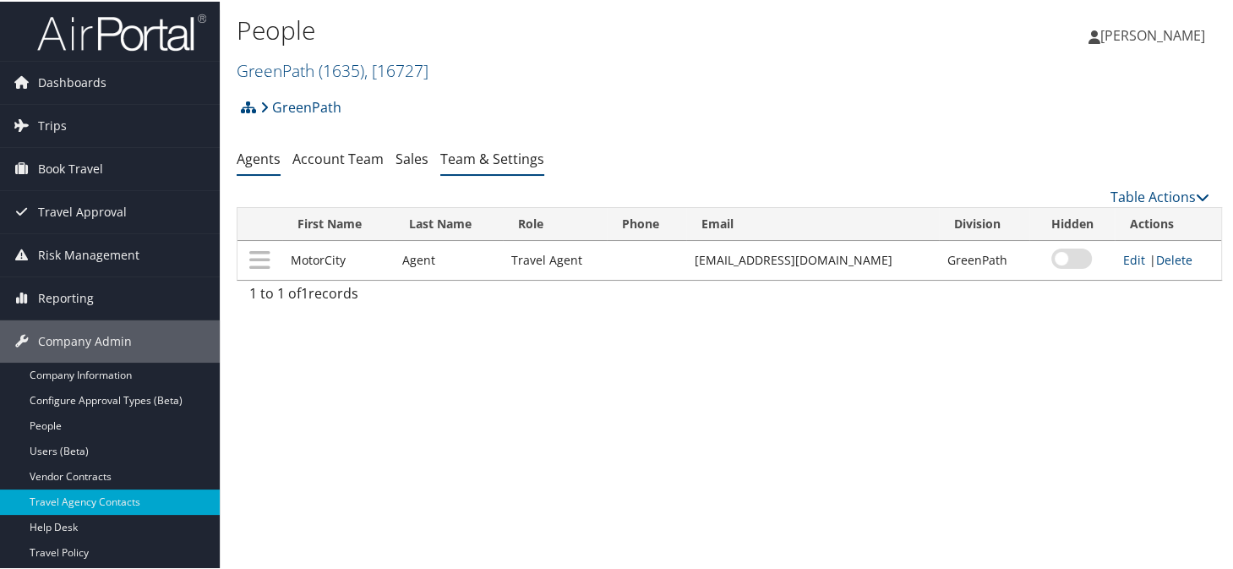
click at [484, 164] on link "Team & Settings" at bounding box center [492, 157] width 104 height 19
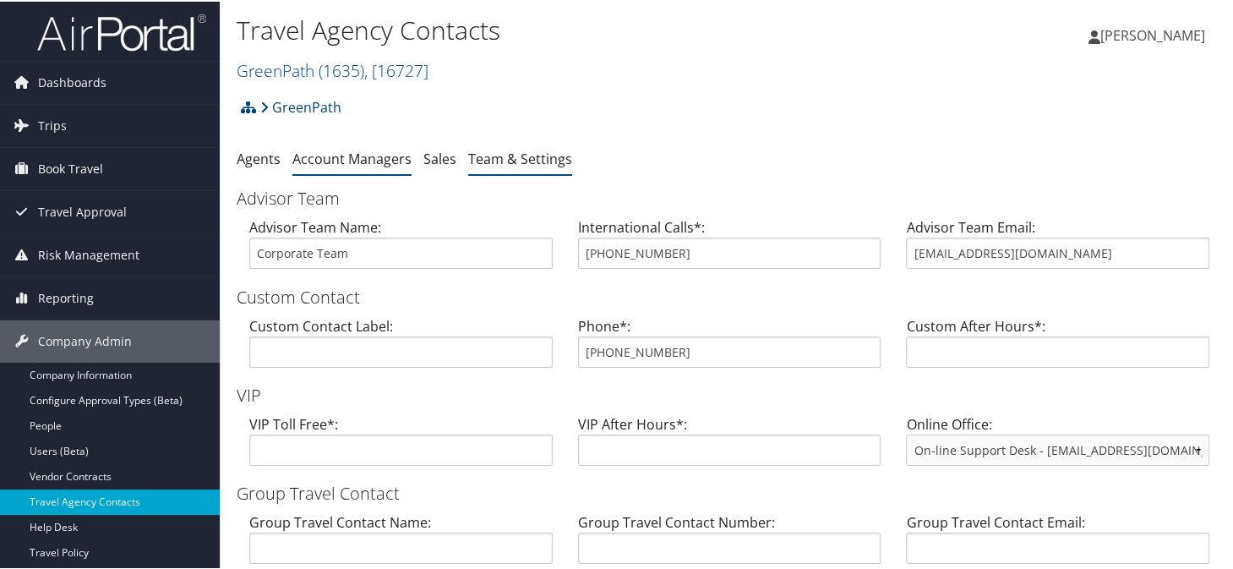
click at [338, 147] on li "Account Managers" at bounding box center [351, 158] width 119 height 30
click at [349, 161] on link "Account Managers" at bounding box center [351, 157] width 119 height 19
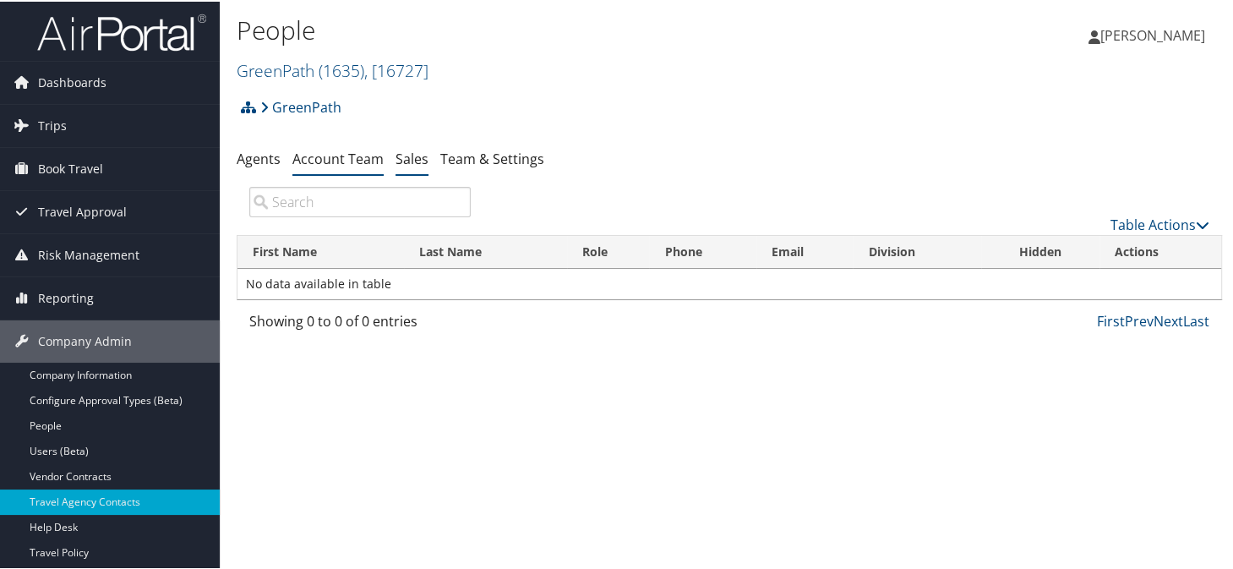
click at [411, 155] on link "Sales" at bounding box center [412, 157] width 33 height 19
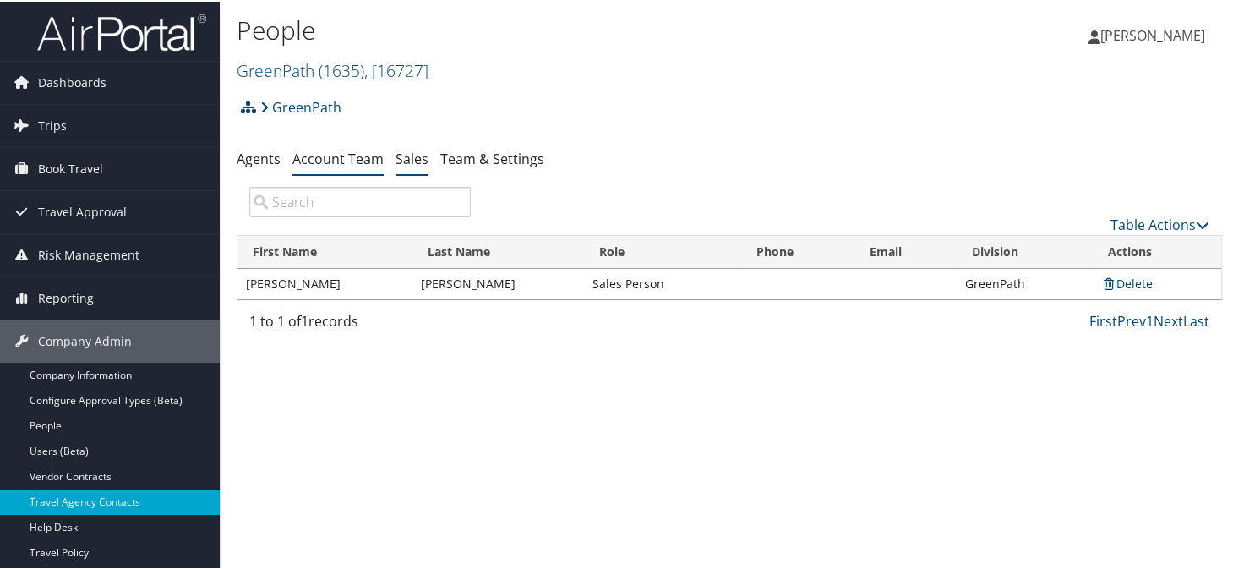
click at [308, 156] on link "Account Team" at bounding box center [337, 157] width 91 height 19
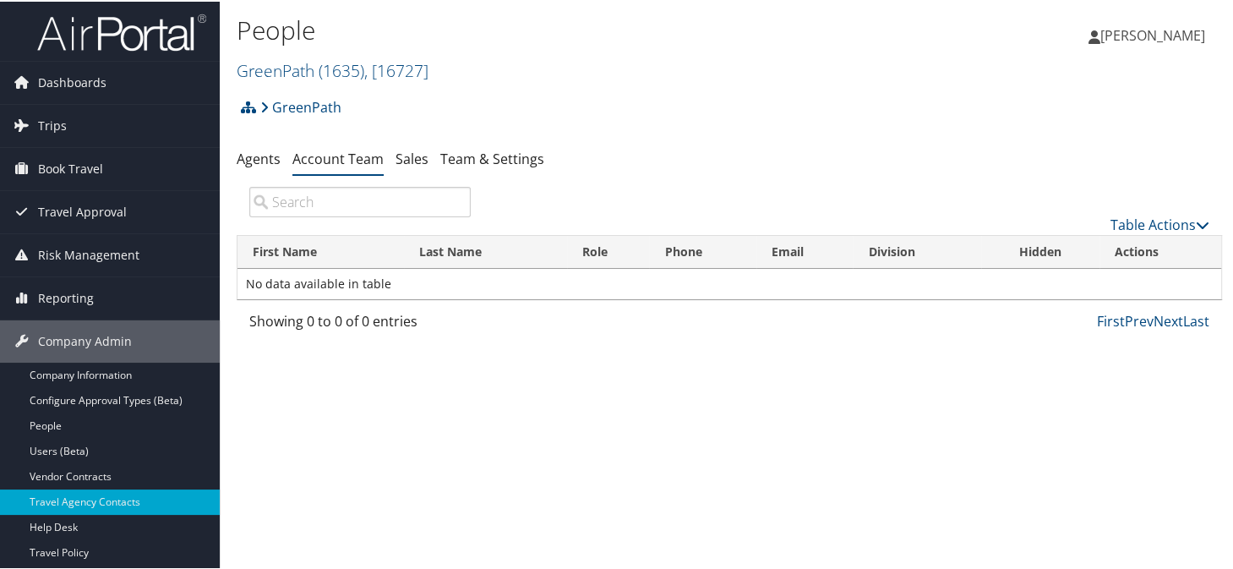
drag, startPoint x: 322, startPoint y: 540, endPoint x: 471, endPoint y: 503, distance: 153.4
click at [322, 540] on div "People GreenPath ( 1635 ) , [ 16727 ] STATE of UTAH INSIDE ENTITIES California …" at bounding box center [729, 284] width 1019 height 569
click at [267, 162] on link "Agents" at bounding box center [259, 157] width 44 height 19
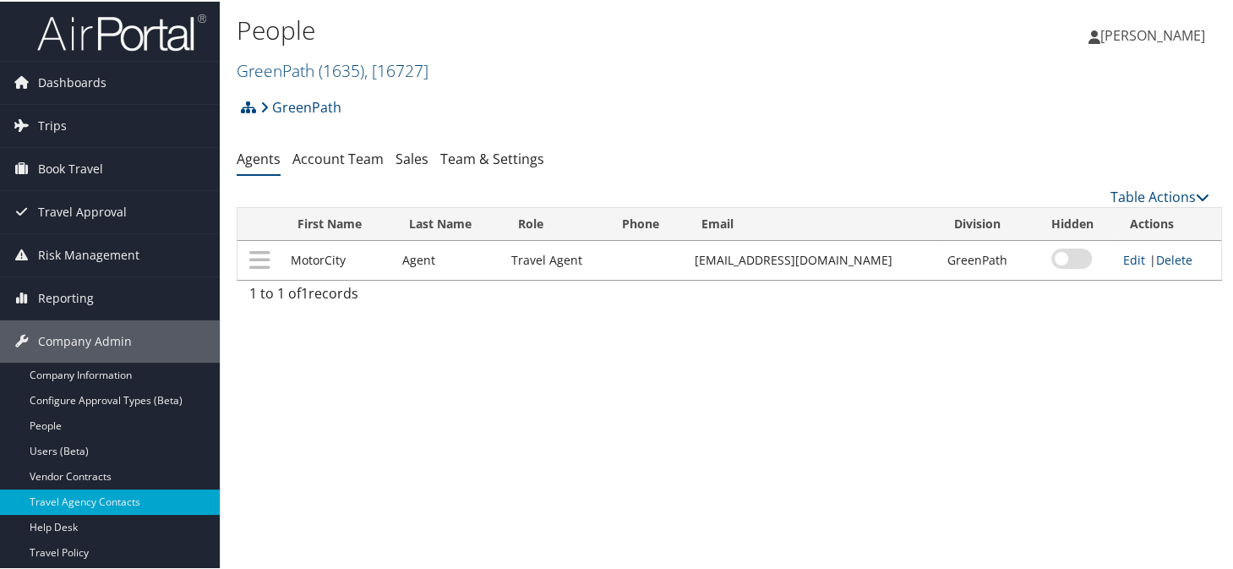
click at [1090, 335] on div "People GreenPath ( 1635 ) , [ 16727 ] STATE of [US_STATE] INSIDE ENTITIES [US_S…" at bounding box center [729, 284] width 1019 height 569
click at [686, 49] on div "People GreenPath ( 1635 ) , [ 16727 ] STATE of [US_STATE] INSIDE ENTITIES [US_S…" at bounding box center [565, 46] width 657 height 71
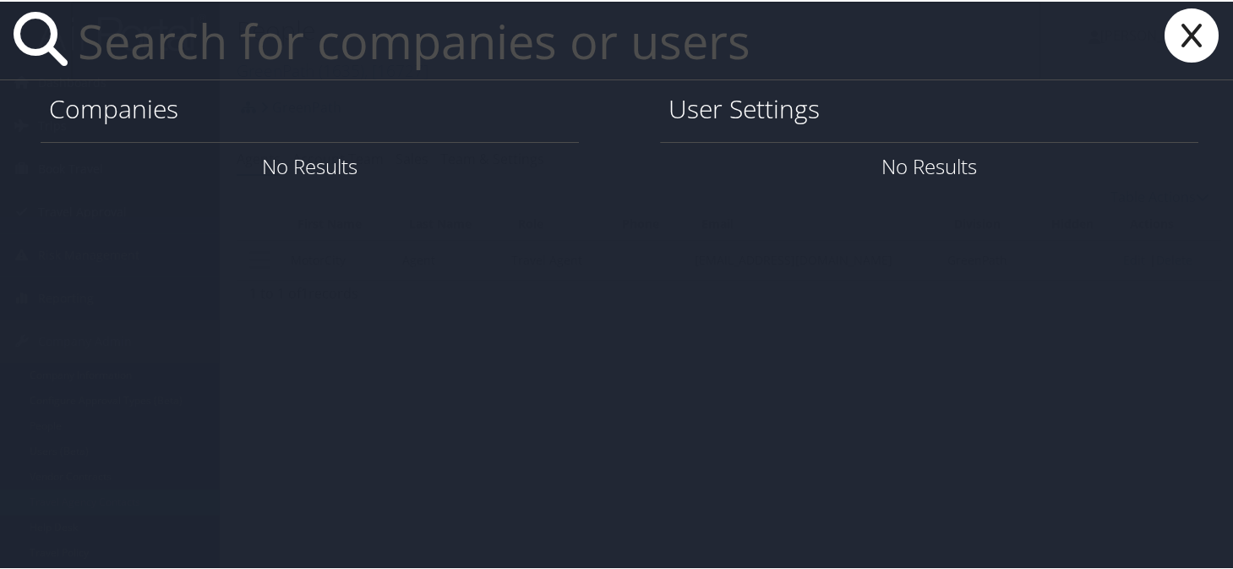
paste input "[PERSON_NAME][EMAIL_ADDRESS][PERSON_NAME][PERSON_NAME][DOMAIN_NAME]"
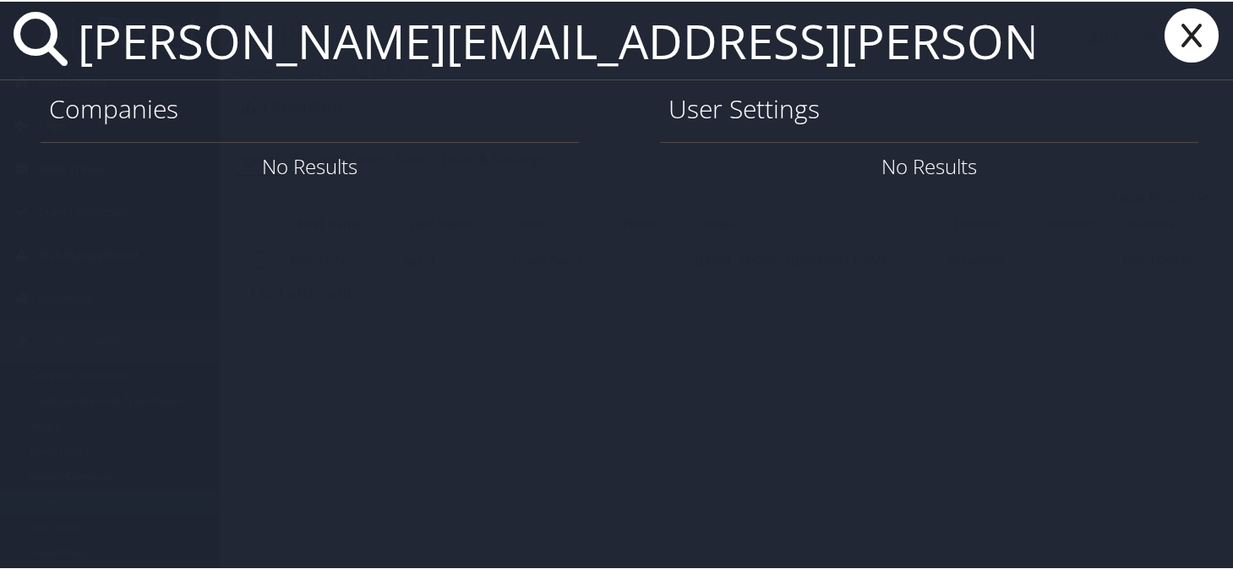
type input "[PERSON_NAME][EMAIL_ADDRESS][PERSON_NAME][PERSON_NAME][DOMAIN_NAME]"
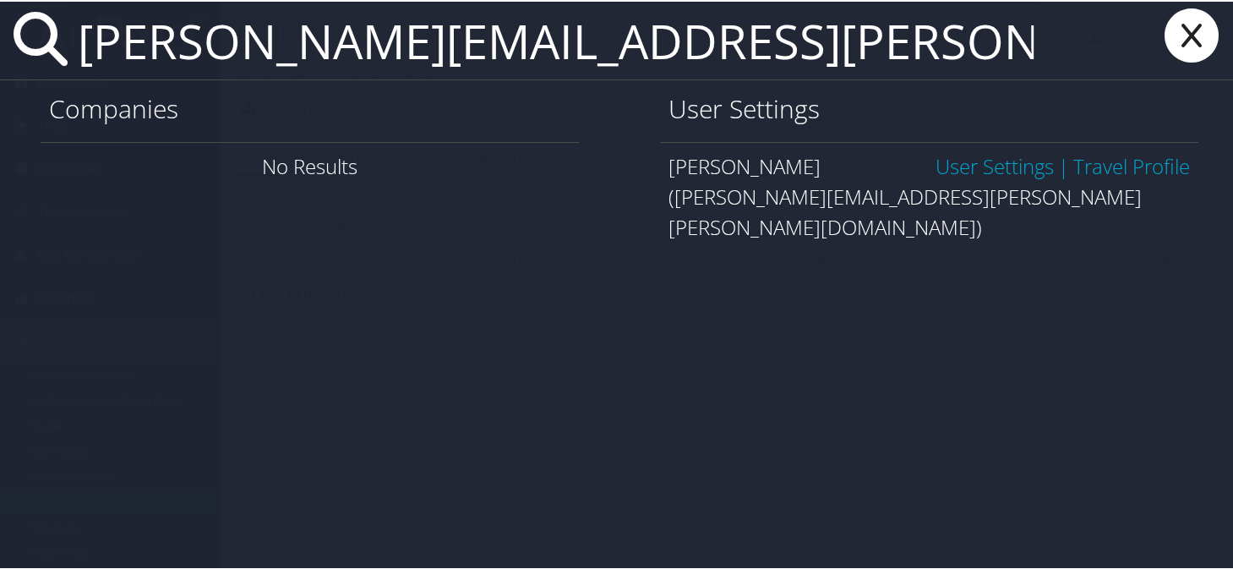
click at [962, 164] on link "User Settings" at bounding box center [995, 164] width 118 height 28
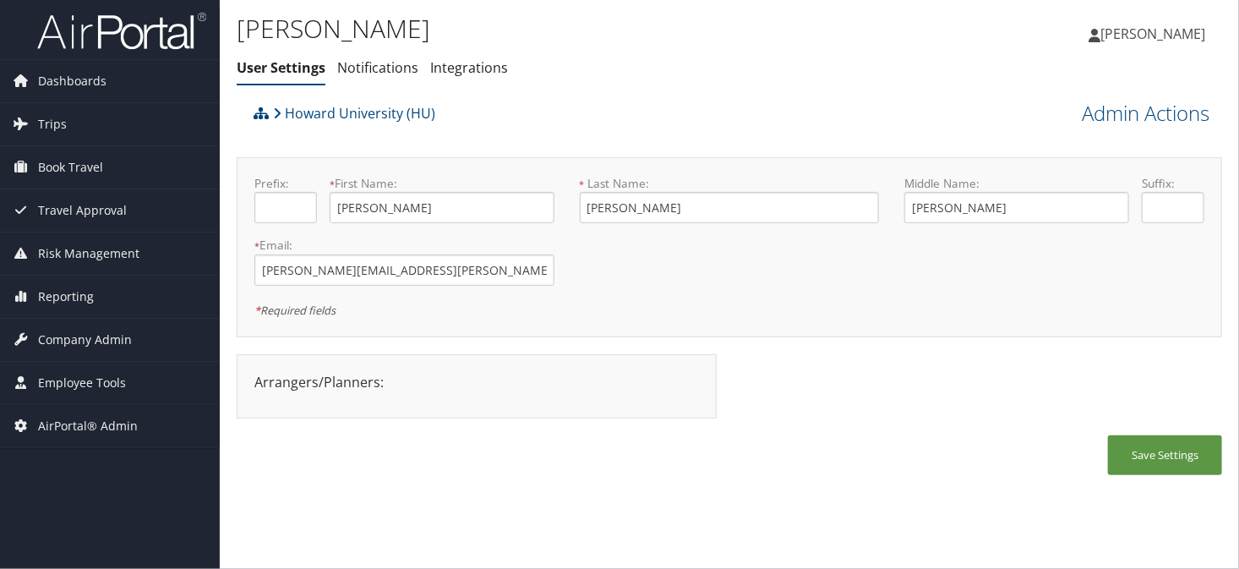
click at [478, 87] on div "Alexander Henke User Settings Notifications Integrations User Settings Notifica…" at bounding box center [565, 52] width 657 height 88
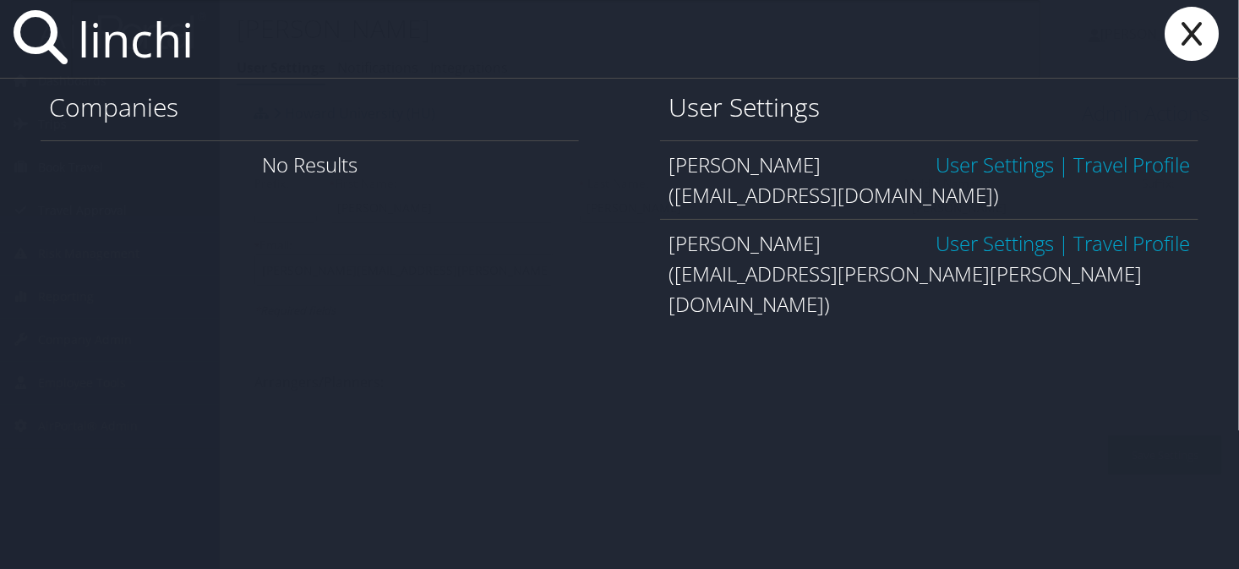
type input "linchi"
click at [963, 242] on link "User Settings" at bounding box center [995, 243] width 118 height 28
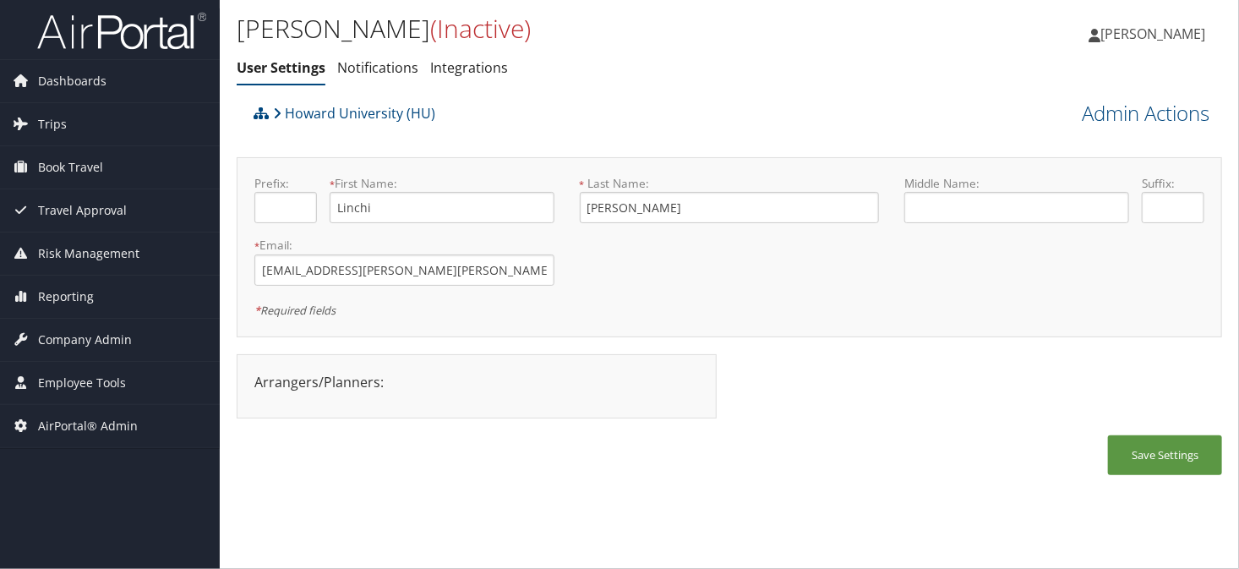
click at [675, 140] on div "Howard University (HU)" at bounding box center [606, 119] width 714 height 46
click at [701, 57] on ul "User Settings Notifications Integrations" at bounding box center [565, 68] width 657 height 30
click at [63, 335] on span "Company Admin" at bounding box center [85, 340] width 94 height 42
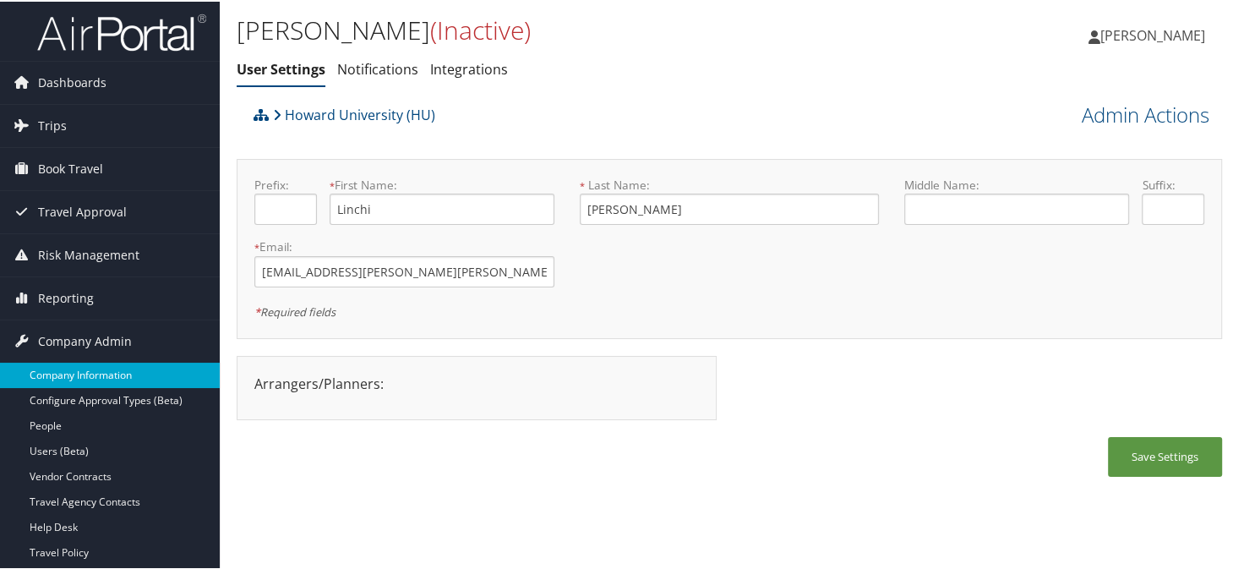
click at [67, 371] on link "Company Information" at bounding box center [110, 373] width 220 height 25
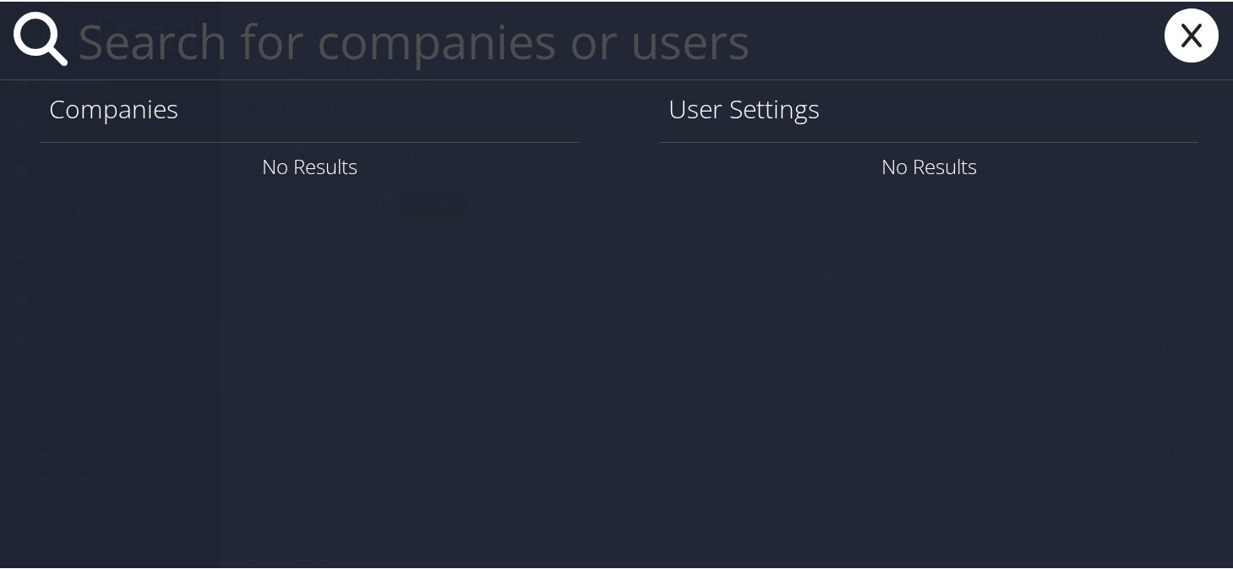
paste input "RDiaz@agcenter.lsu.edu"
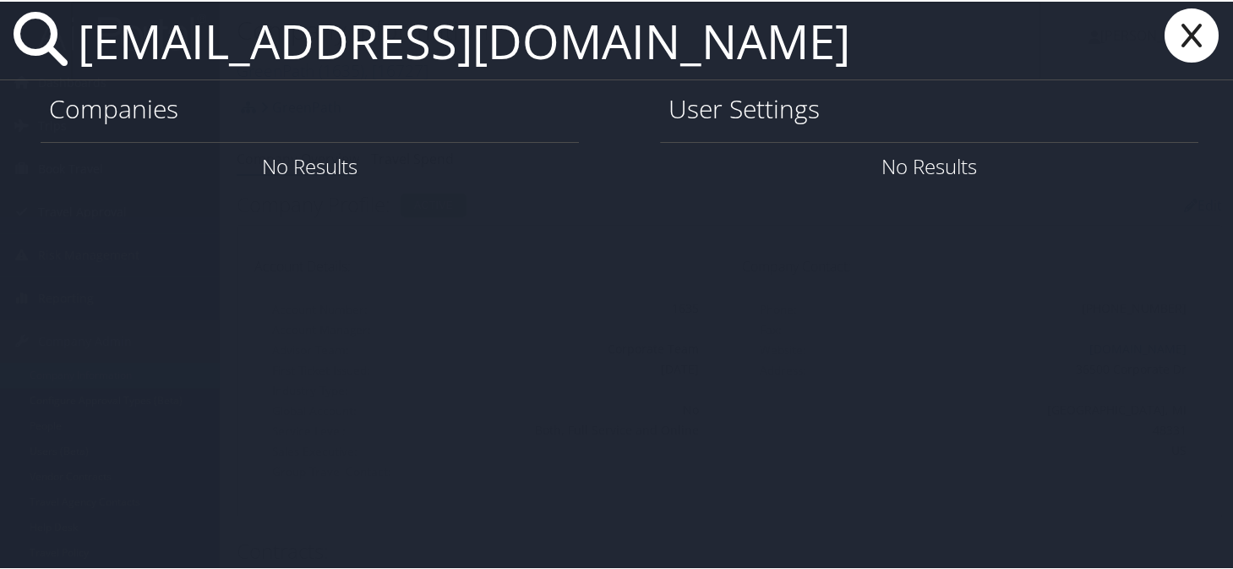
type input "RDiaz@agcenter.lsu.edu"
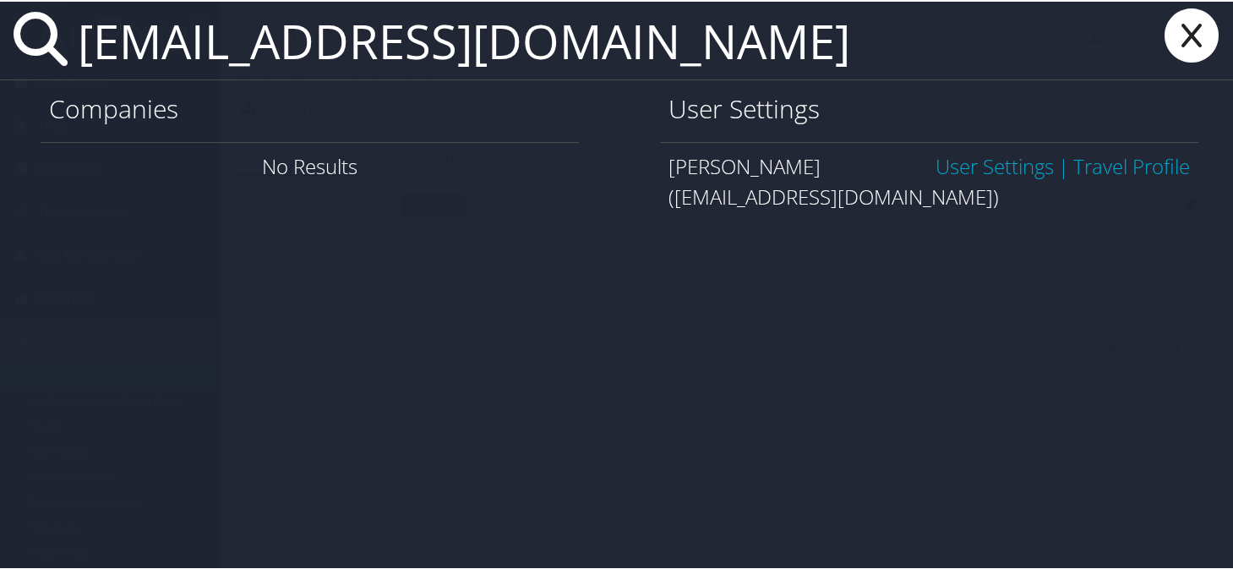
click at [965, 169] on link "User Settings" at bounding box center [995, 164] width 118 height 28
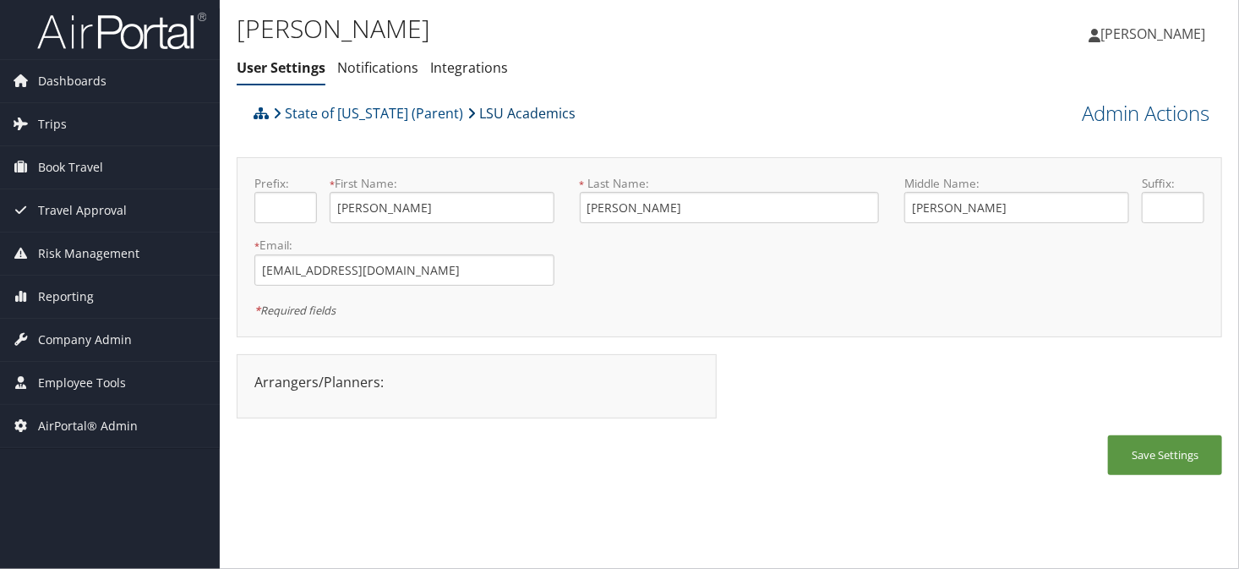
click at [506, 106] on link "LSU Academics" at bounding box center [521, 113] width 108 height 34
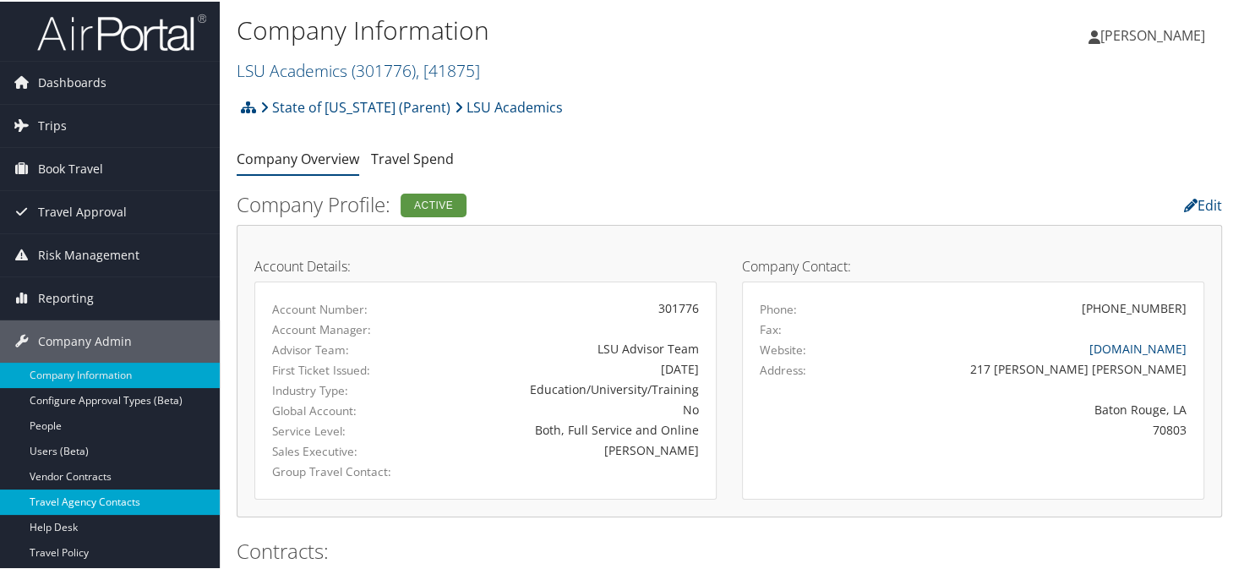
click at [96, 509] on link "Travel Agency Contacts" at bounding box center [110, 500] width 220 height 25
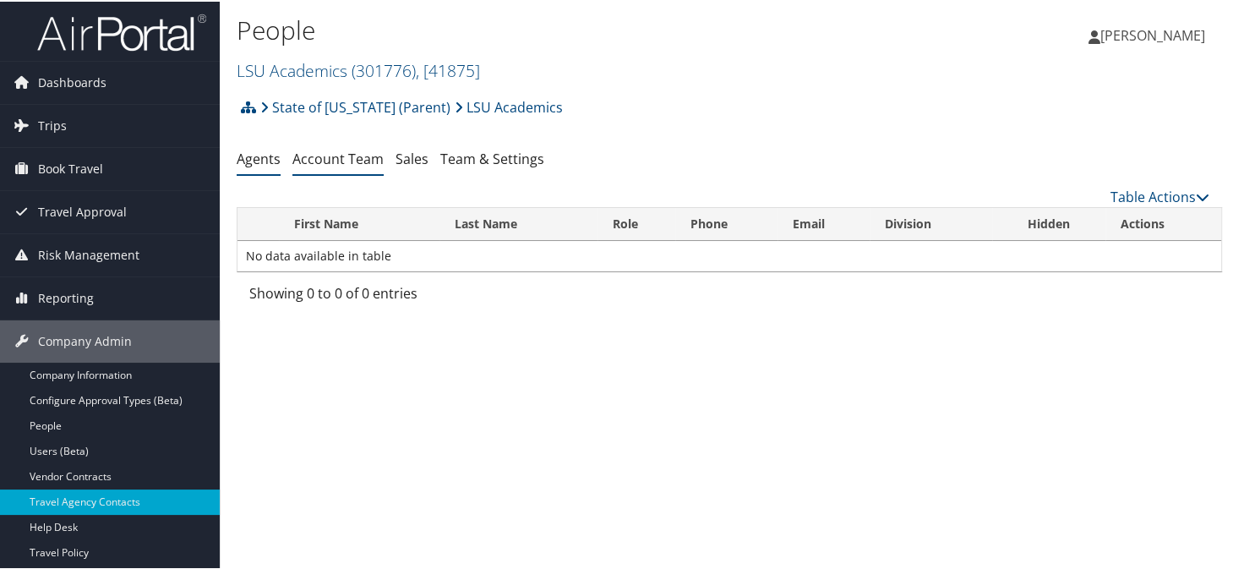
click at [346, 165] on link "Account Team" at bounding box center [337, 157] width 91 height 19
click at [325, 156] on link "Account Team" at bounding box center [337, 157] width 91 height 19
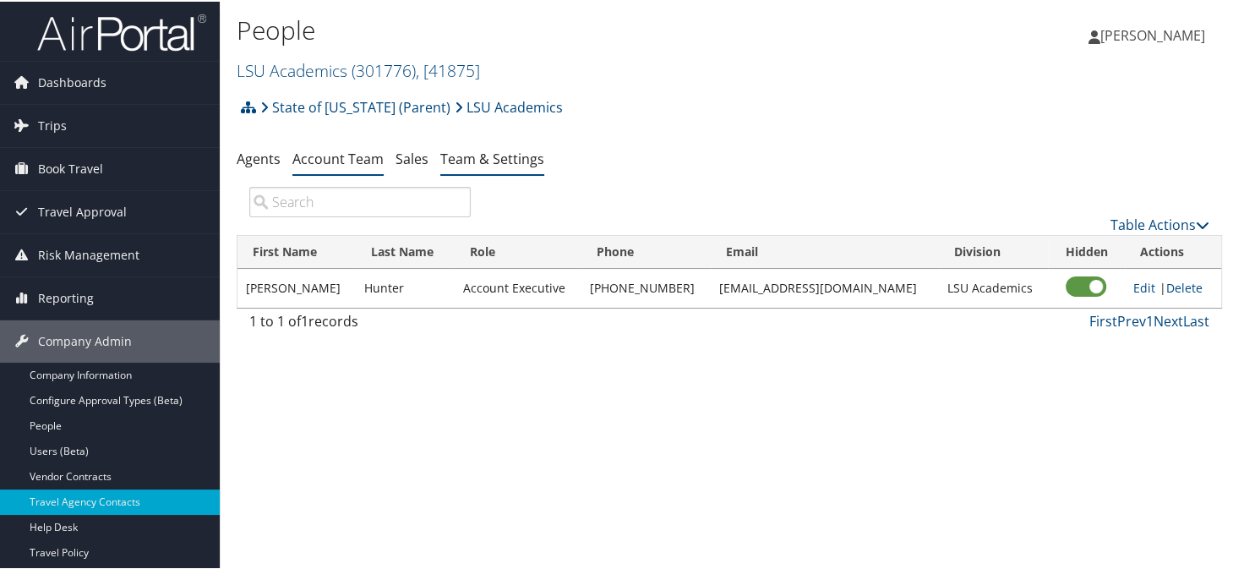
click at [475, 155] on link "Team & Settings" at bounding box center [492, 157] width 104 height 19
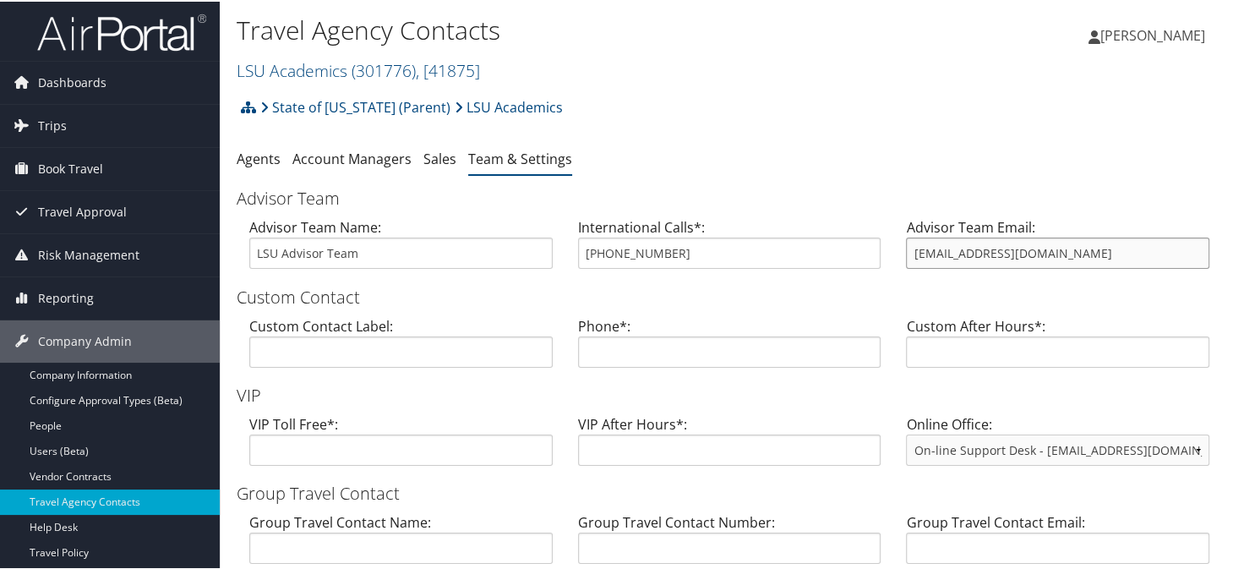
drag, startPoint x: 988, startPoint y: 250, endPoint x: 906, endPoint y: 257, distance: 82.3
click at [906, 257] on input "[EMAIL_ADDRESS][DOMAIN_NAME]" at bounding box center [1057, 251] width 303 height 31
drag, startPoint x: 701, startPoint y: 246, endPoint x: 586, endPoint y: 260, distance: 115.8
click at [574, 260] on div "International Calls*: [PHONE_NUMBER]" at bounding box center [730, 248] width 329 height 65
